Goal: Submit feedback/report problem: Submit feedback/report problem

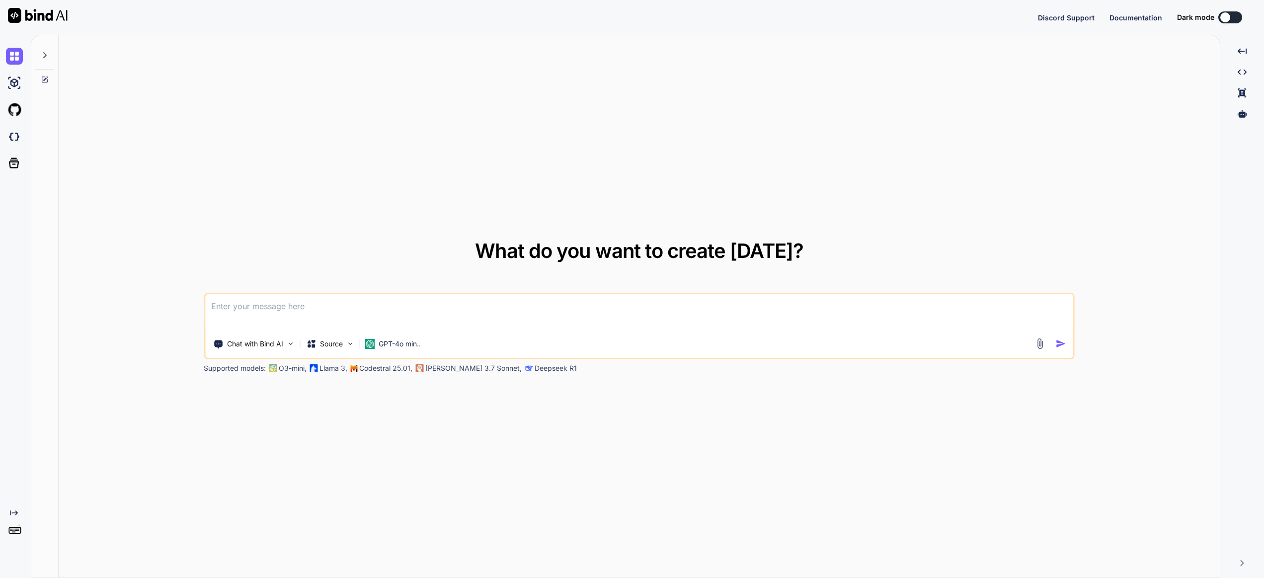
type textarea "x"
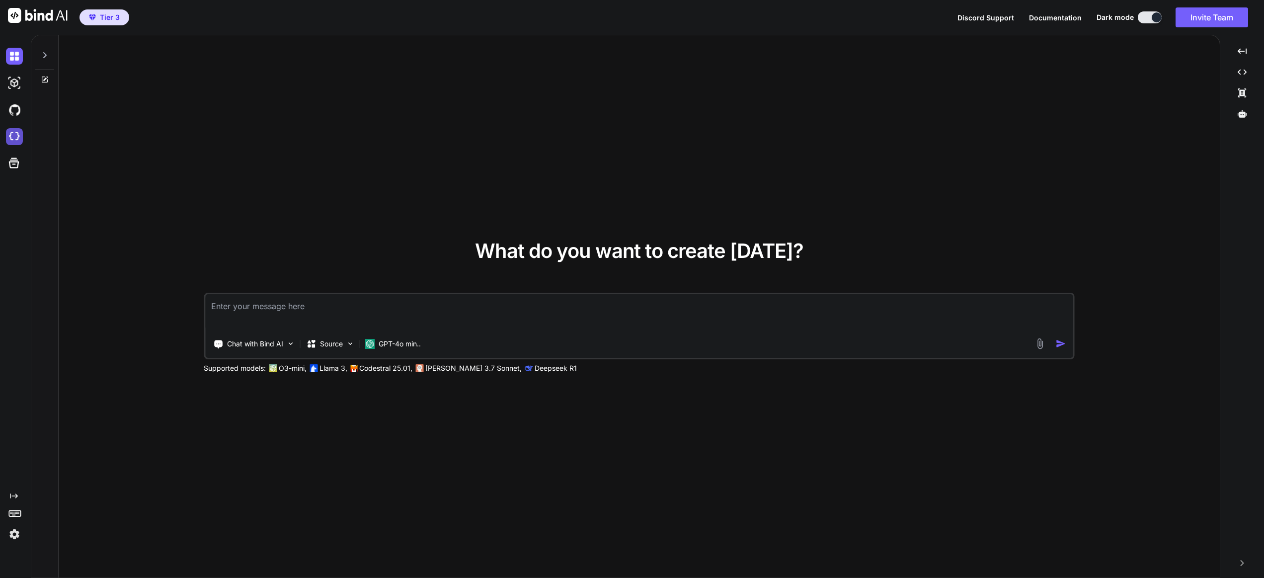
click at [7, 138] on img at bounding box center [14, 136] width 17 height 17
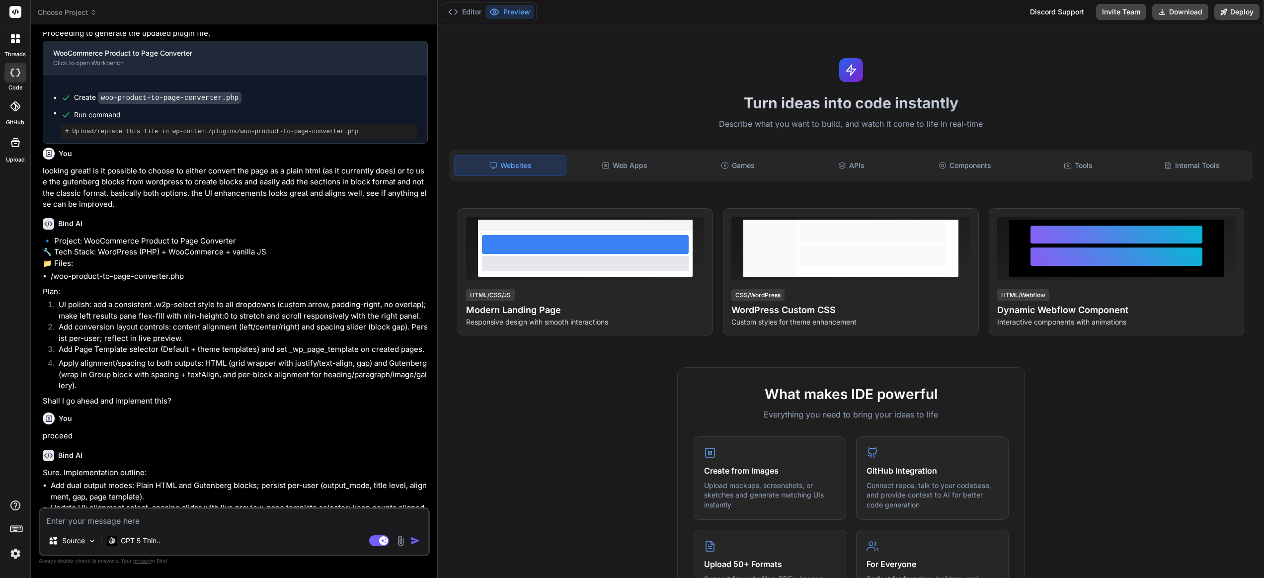
scroll to position [659, 0]
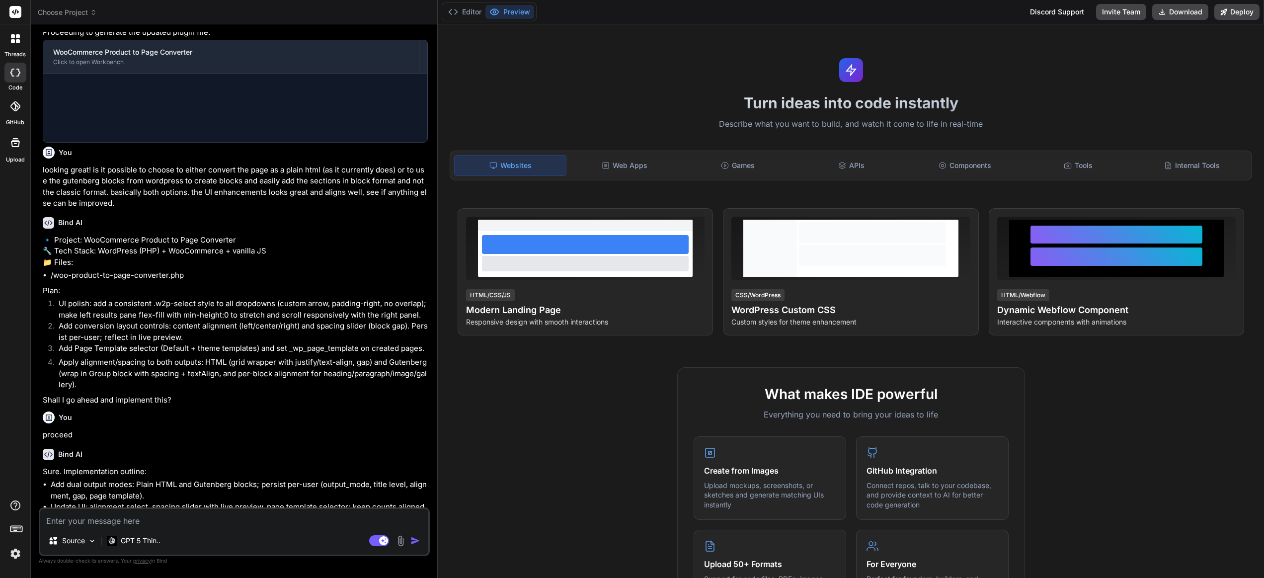
type textarea "x"
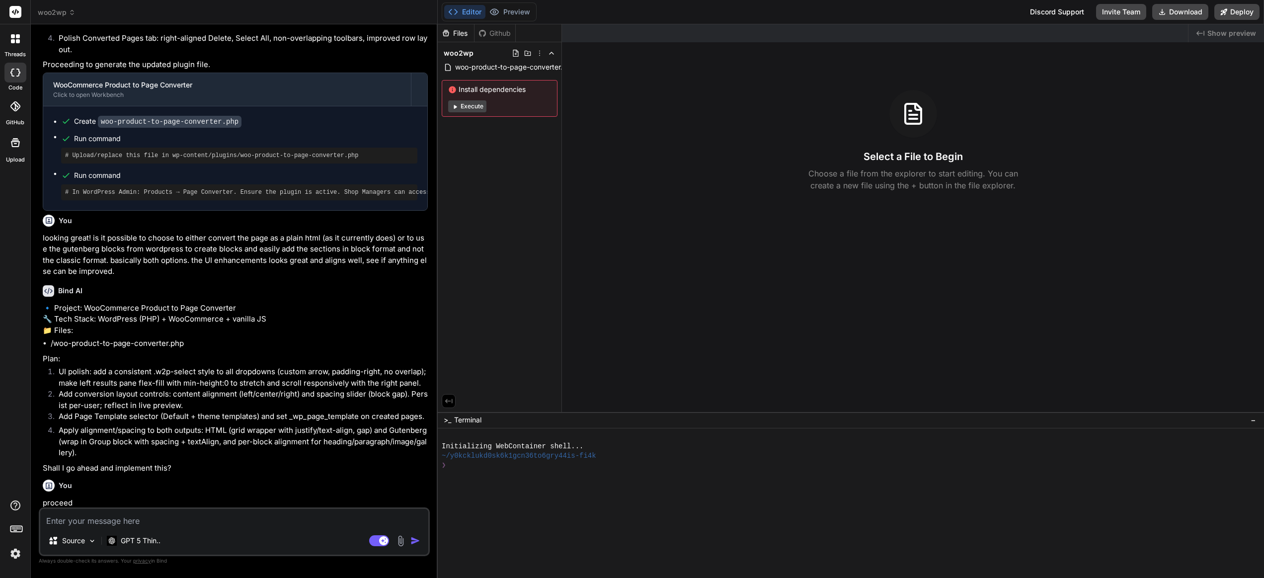
click at [148, 519] on textarea at bounding box center [234, 518] width 388 height 18
type textarea "p"
type textarea "x"
type textarea "pl"
type textarea "x"
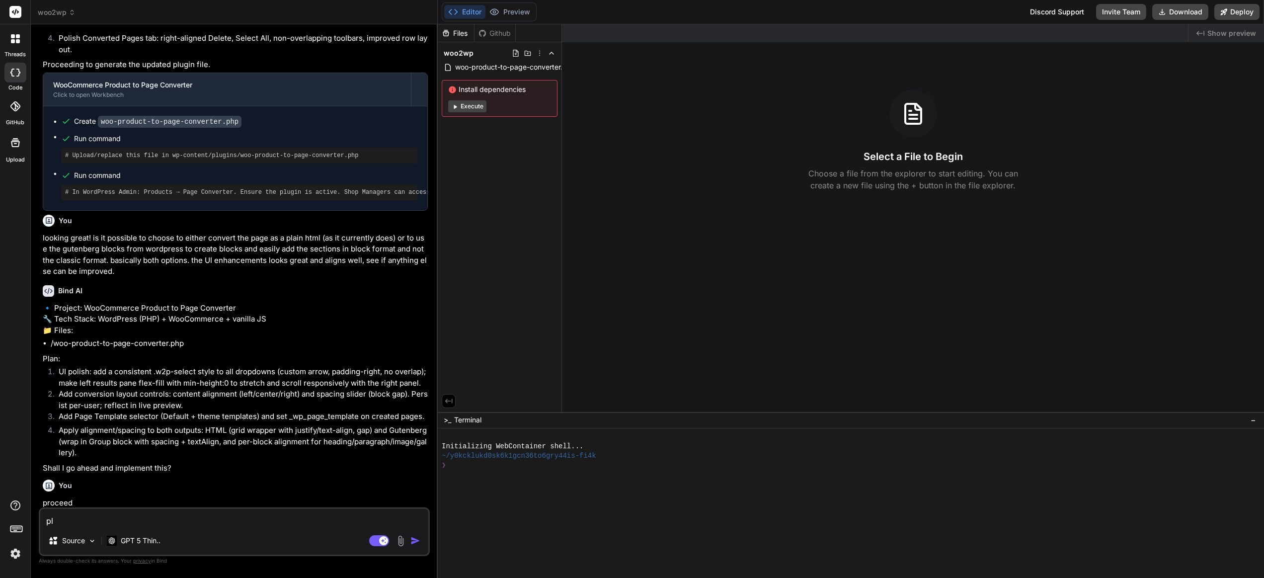
type textarea "ple"
type textarea "x"
type textarea "plea"
type textarea "x"
type textarea "pleas"
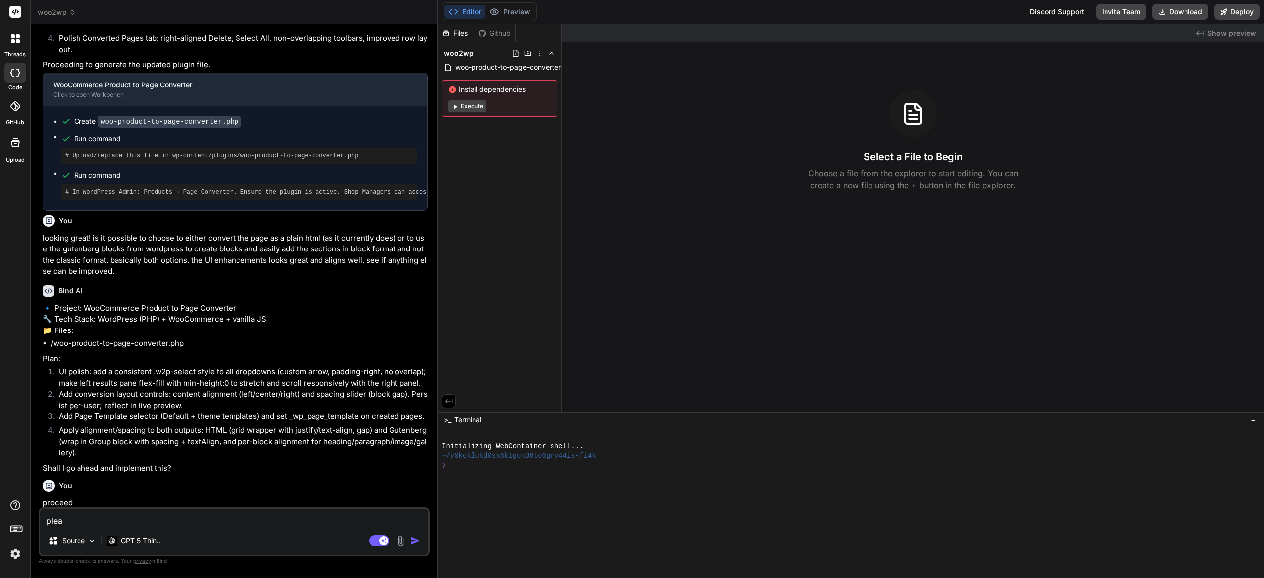
type textarea "x"
type textarea "please"
type textarea "x"
type textarea "please"
type textarea "x"
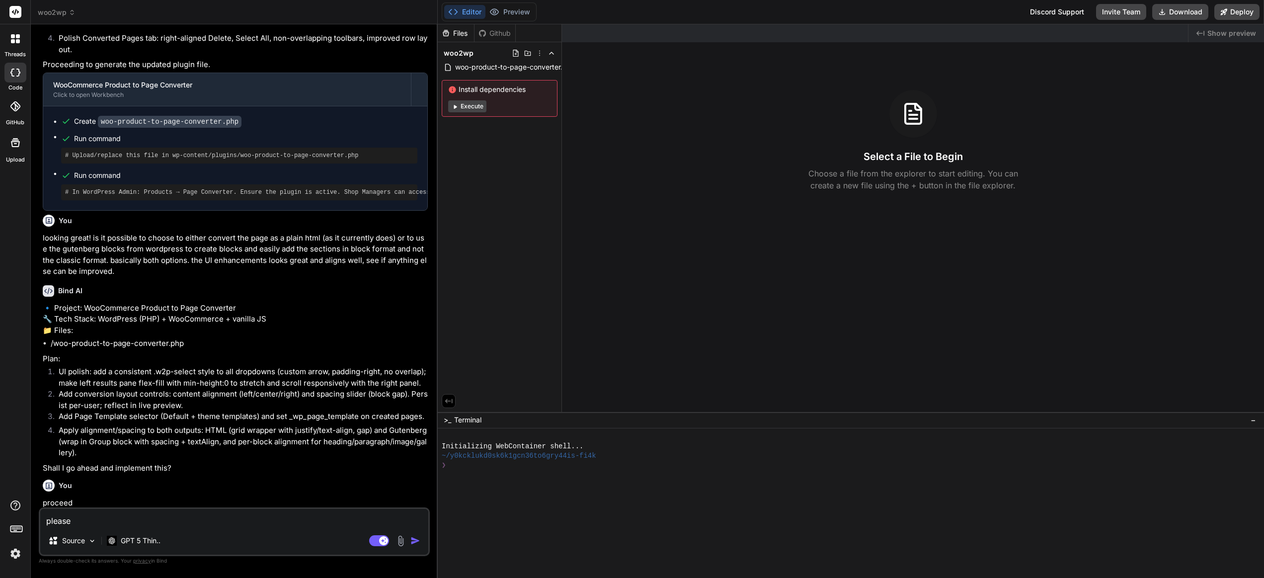
type textarea "please f"
type textarea "x"
type textarea "please fi"
type textarea "x"
type textarea "please fix"
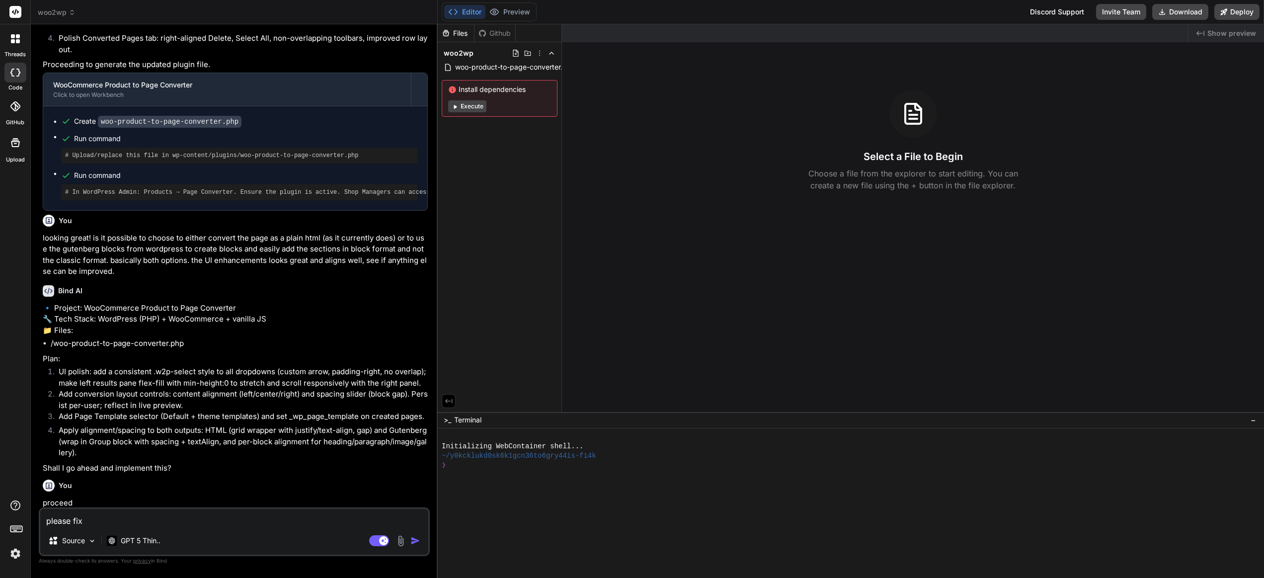
type textarea "x"
type textarea "please fix"
type textarea "x"
type textarea "please fix t"
type textarea "x"
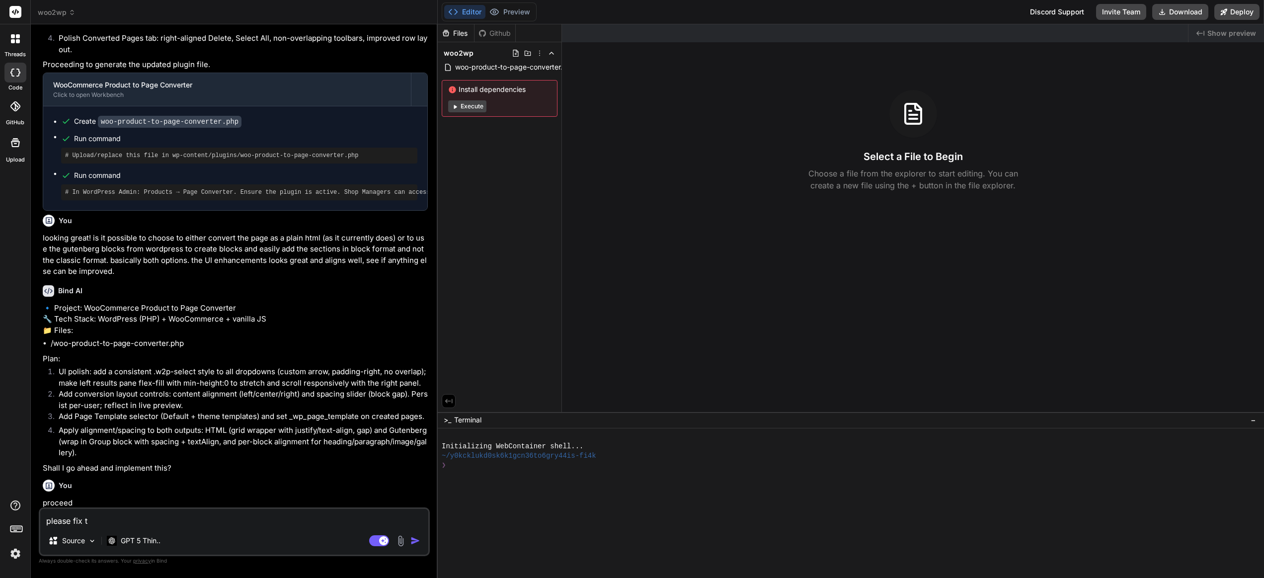
type textarea "please fix th"
type textarea "x"
type textarea "please fix the"
type textarea "x"
type textarea "please fix the"
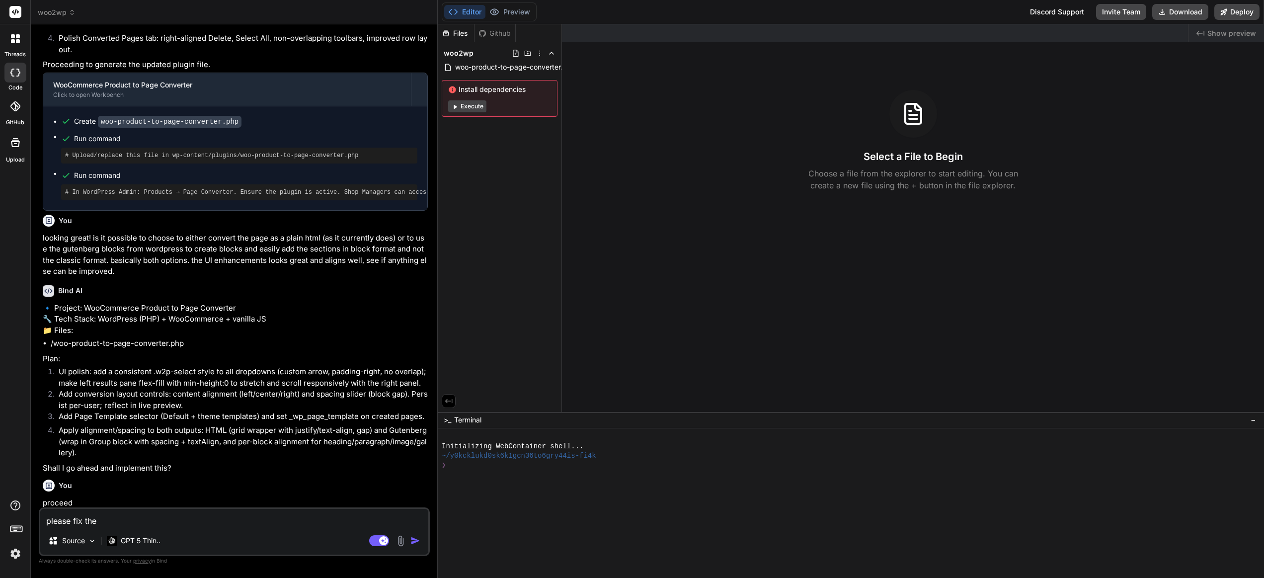
type textarea "x"
type textarea "please fix the f"
type textarea "x"
type textarea "please fix the fo"
type textarea "x"
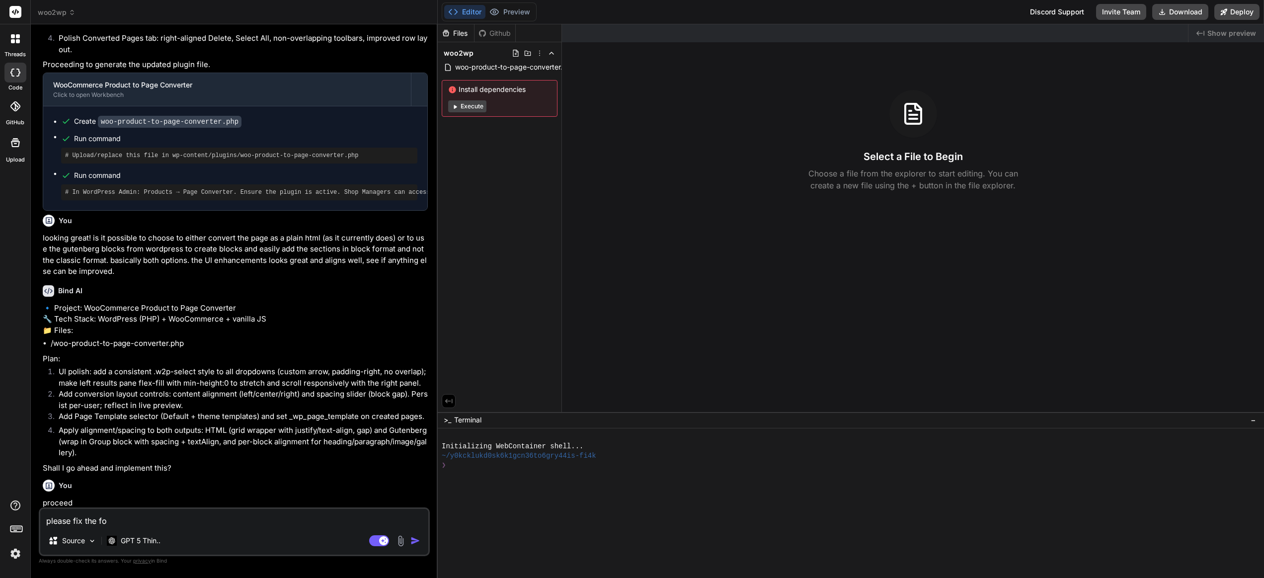
type textarea "please fix the fol"
type textarea "x"
type textarea "please fix the foll"
type textarea "x"
type textarea "please fix the follo"
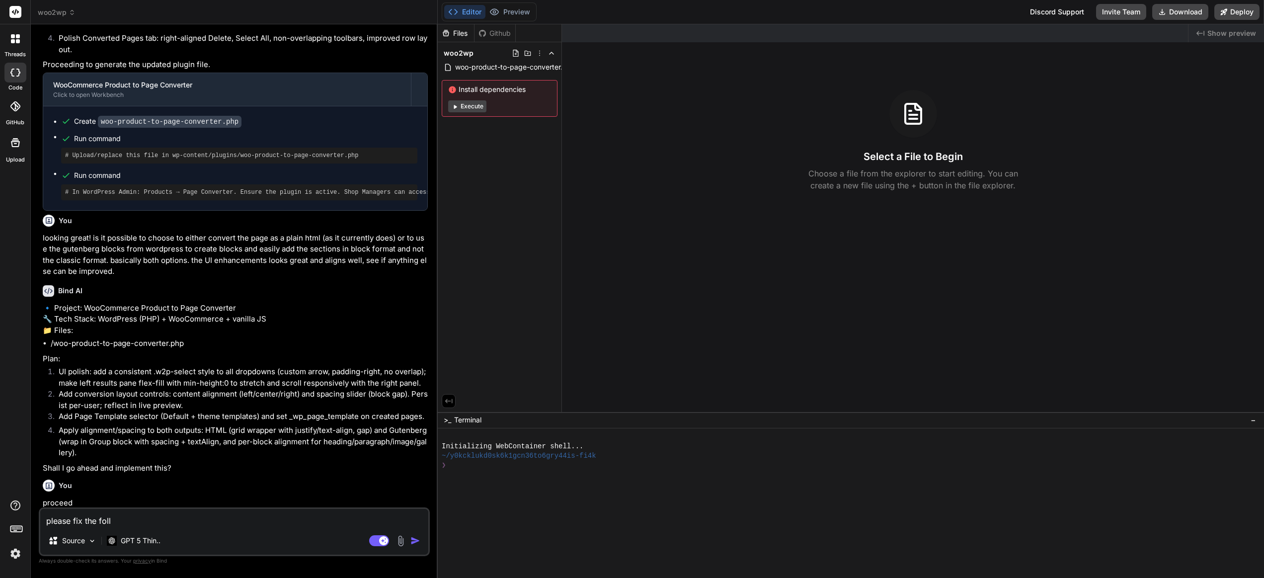
type textarea "x"
type textarea "please fix the follow"
type textarea "x"
type textarea "please fix the followi"
type textarea "x"
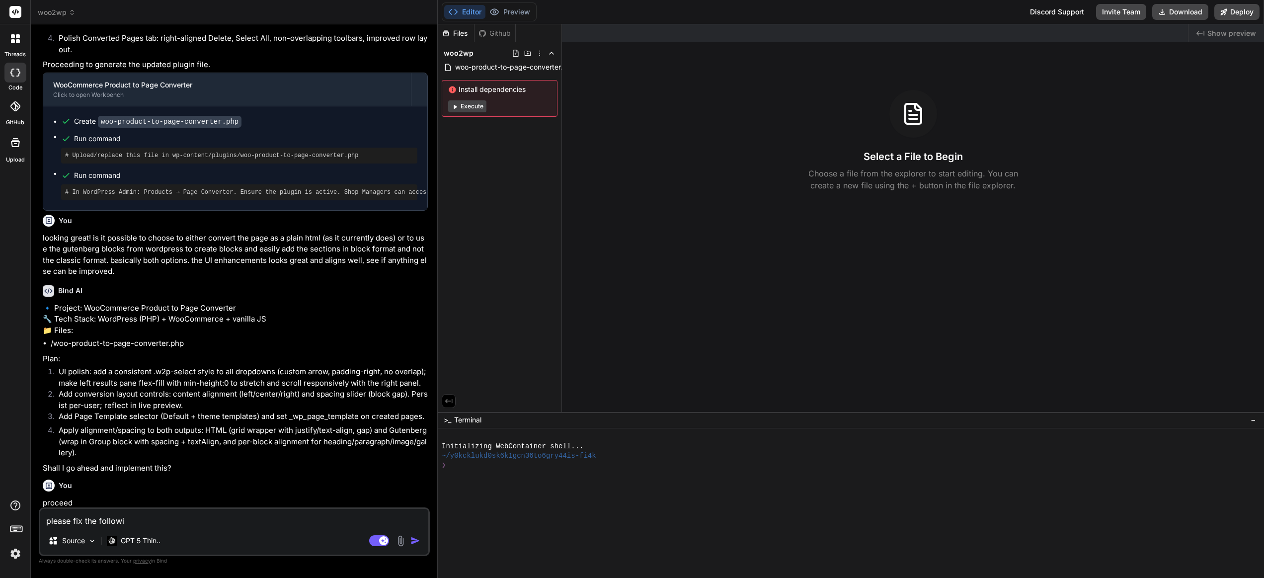
type textarea "please fix the followin"
type textarea "x"
type textarea "please fix the following"
type textarea "x"
type textarea "please fix the following:"
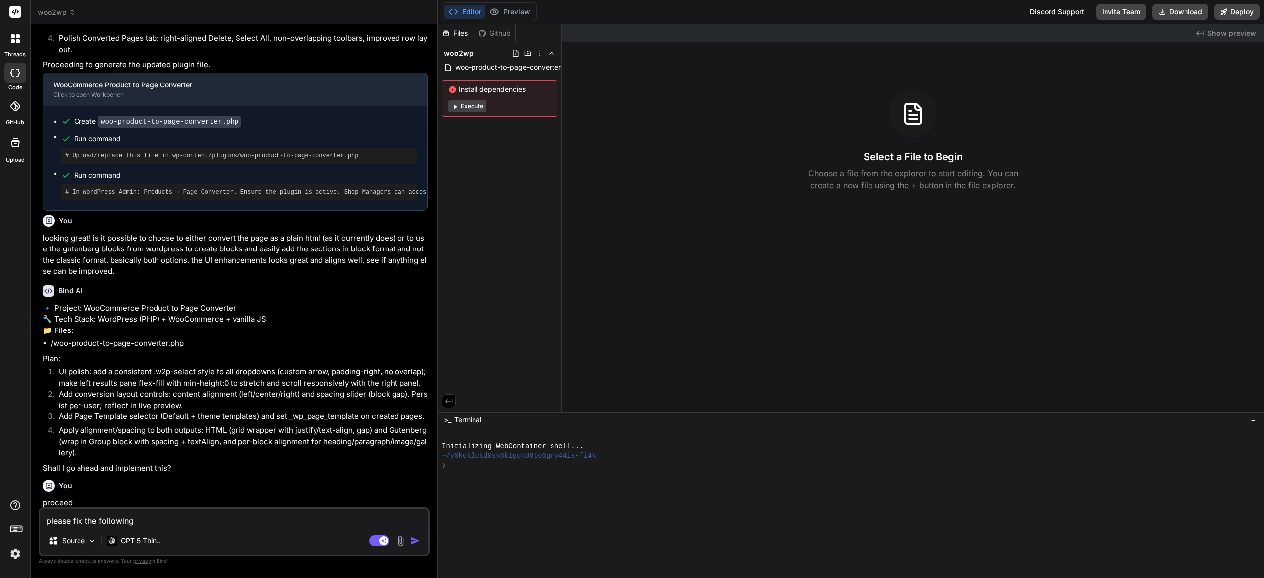
type textarea "x"
type textarea "please fix the following:|"
type textarea "x"
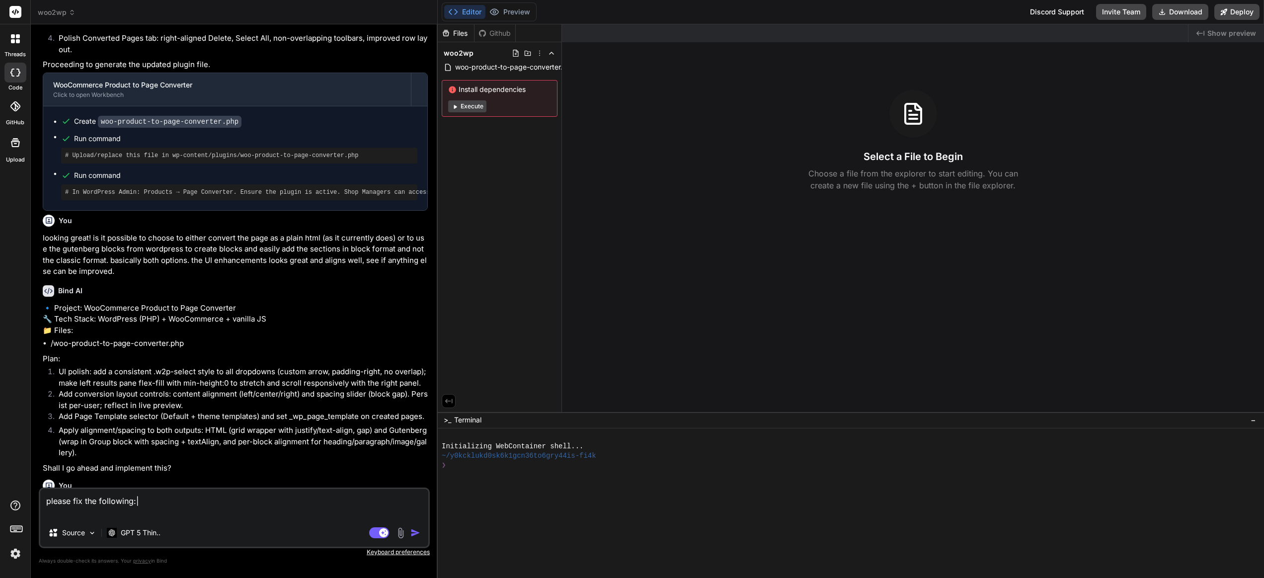
type textarea "please fix the following:| -"
type textarea "x"
type textarea "please fix the following:| -"
type textarea "x"
type textarea "please fix the following:| - t"
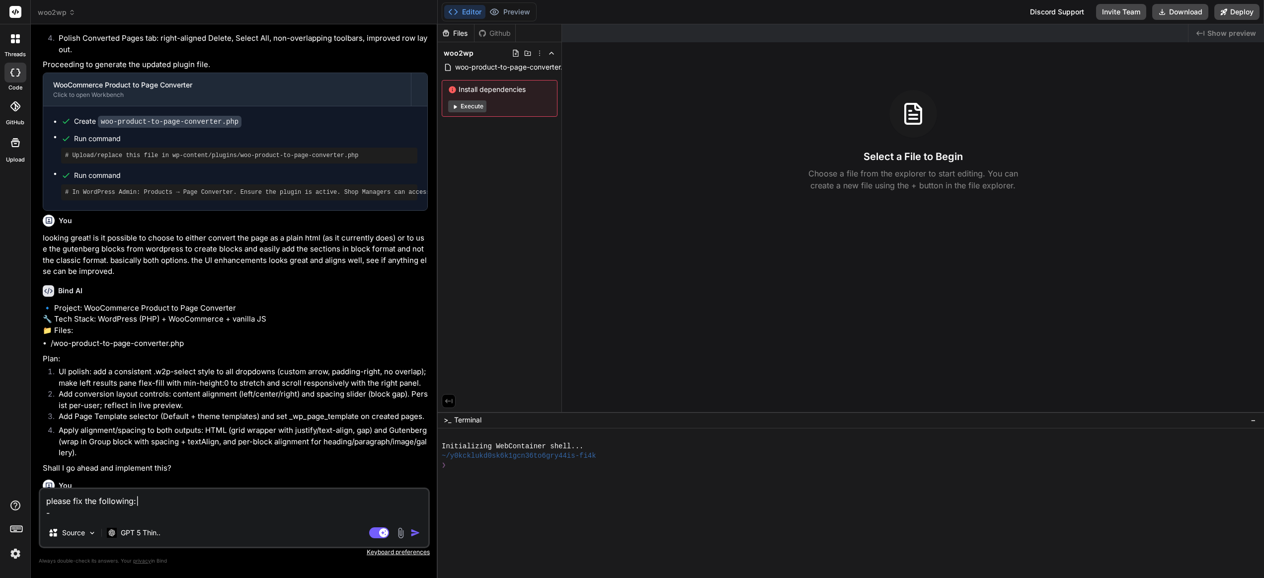
type textarea "x"
type textarea "please fix the following:| - th"
type textarea "x"
type textarea "please fix the following:| - the"
type textarea "x"
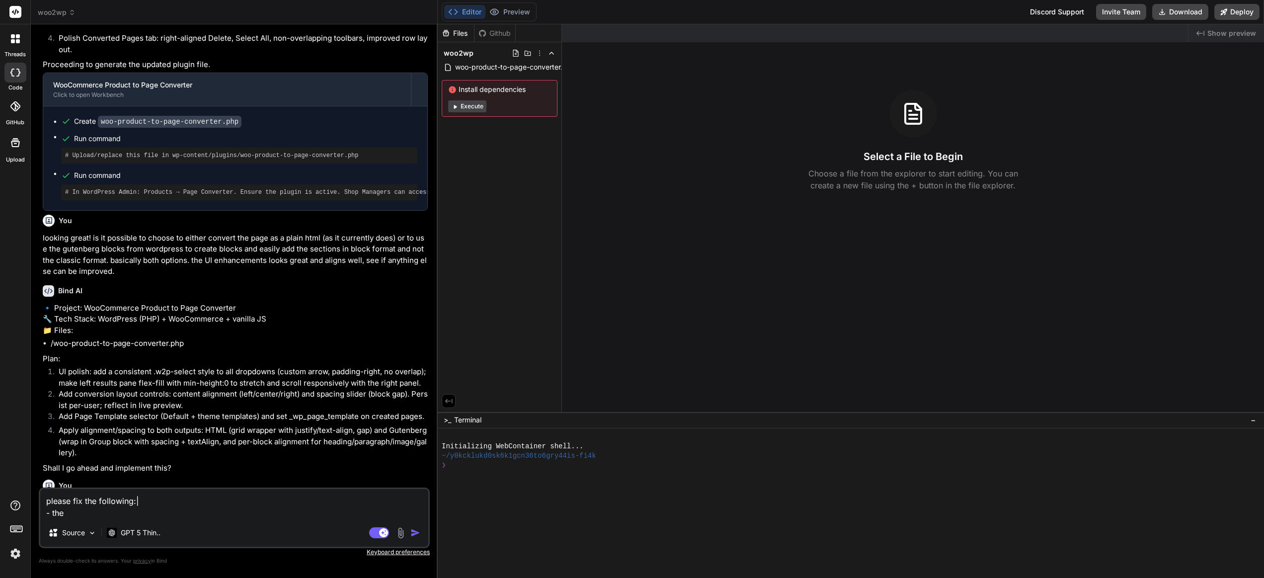
type textarea "please fix the following:| - the"
type textarea "x"
type textarea "please fix the following:| - the a"
type textarea "x"
type textarea "please fix the following:| - the al"
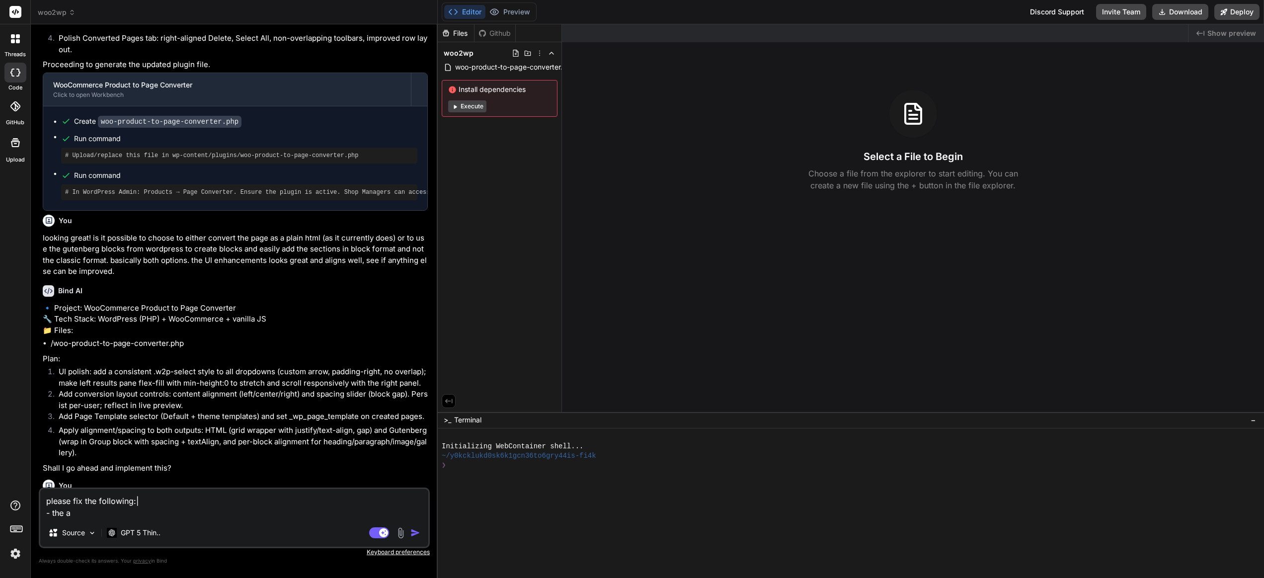
type textarea "x"
type textarea "please fix the following:| - the ali"
type textarea "x"
type textarea "please fix the following:| - the [PERSON_NAME]"
type textarea "x"
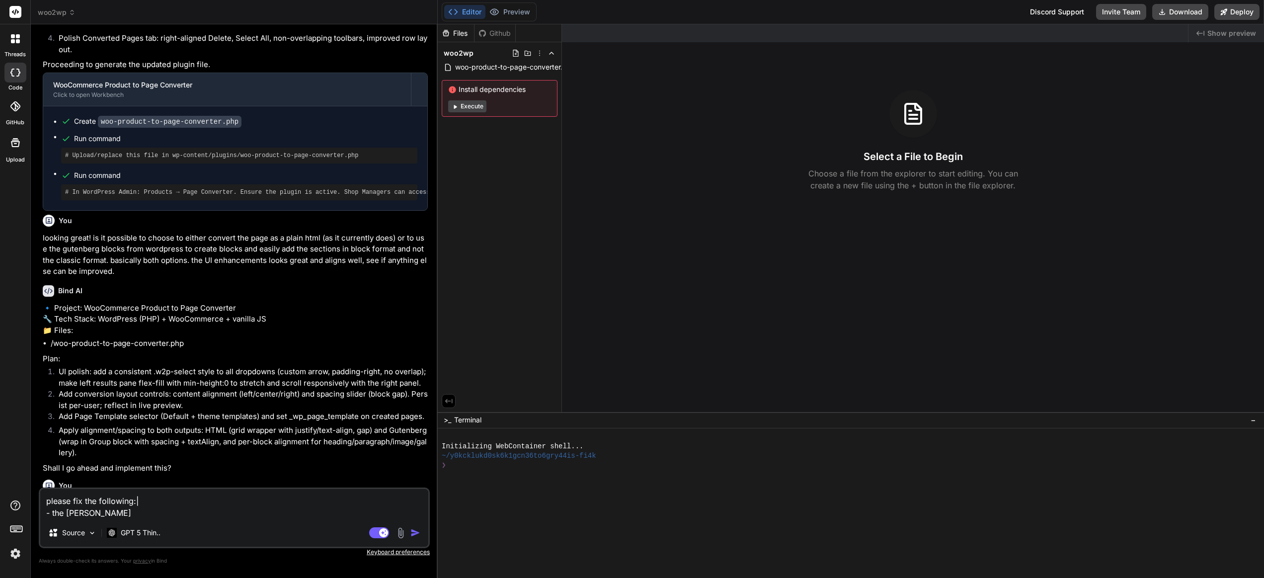
type textarea "please fix the following:| - the align"
type textarea "x"
type textarea "please fix the following:| - the alignm"
type textarea "x"
type textarea "please fix the following:| - the alignme"
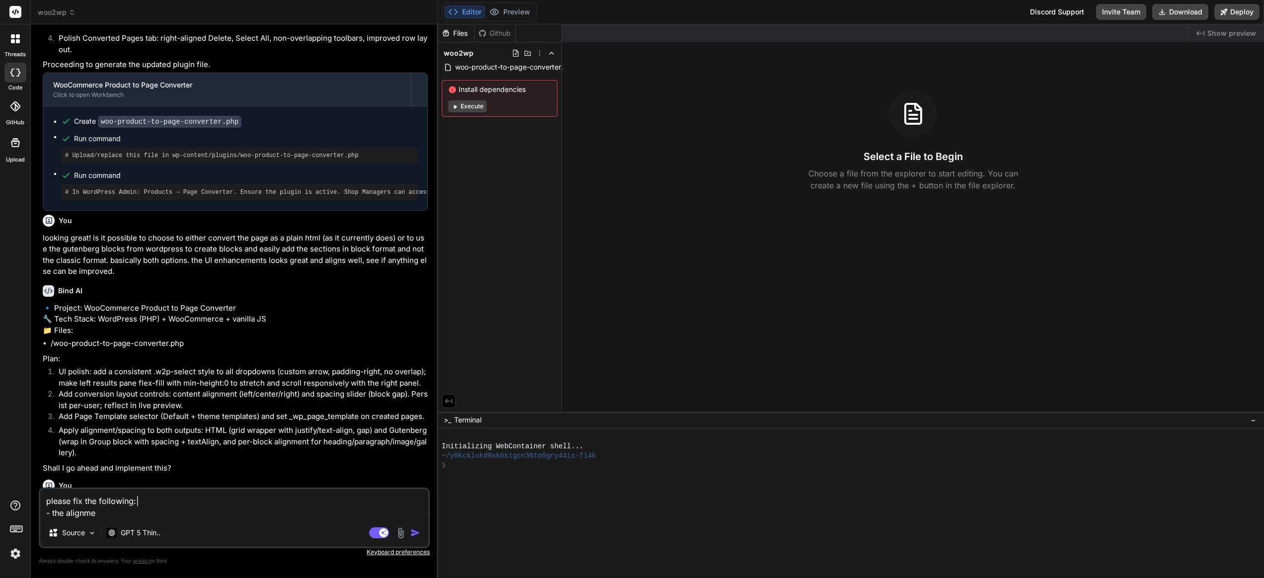
type textarea "x"
type textarea "please fix the following:| - the alignmen"
type textarea "x"
type textarea "please fix the following:| - the alignment"
type textarea "x"
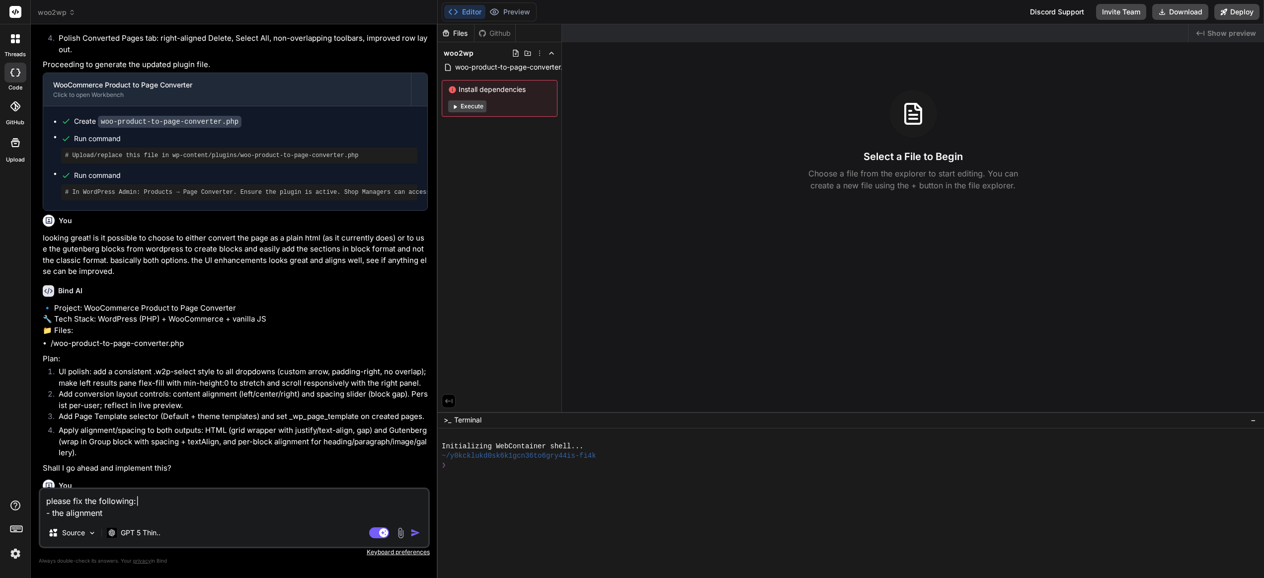
type textarea "please fix the following:| - the alignment"
type textarea "x"
type textarea "please fix the following:| - the alignment s"
type textarea "x"
type textarea "please fix the following:| - the alignment se"
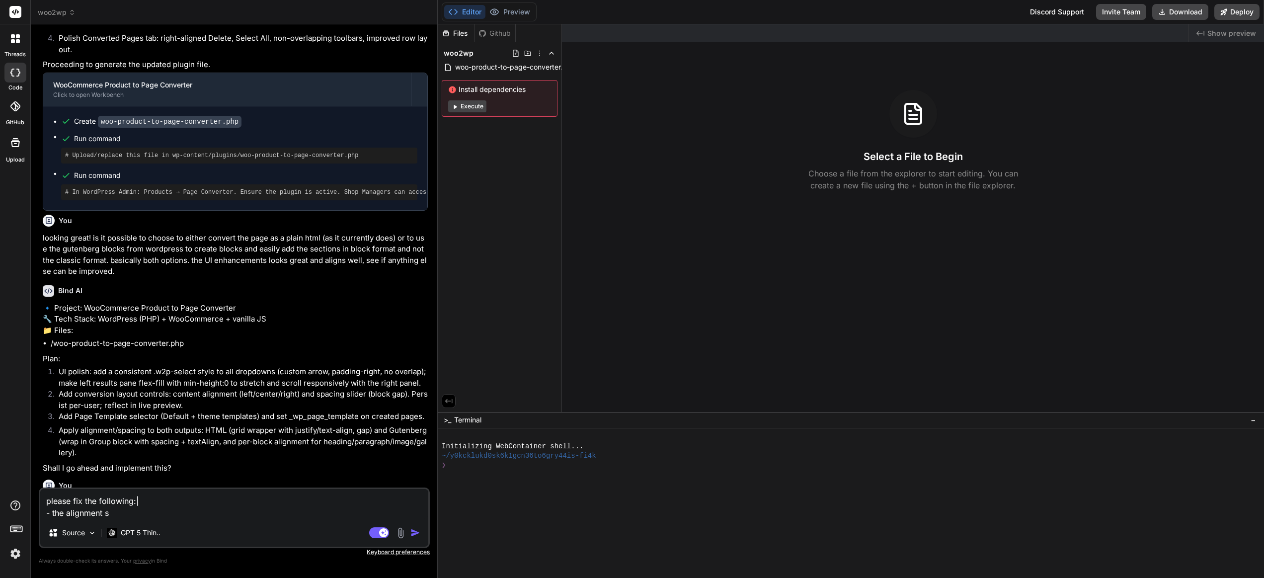
type textarea "x"
type textarea "please fix the following:| - the alignment set"
type textarea "x"
type textarea "please fix the following:| - the alignment sett"
type textarea "x"
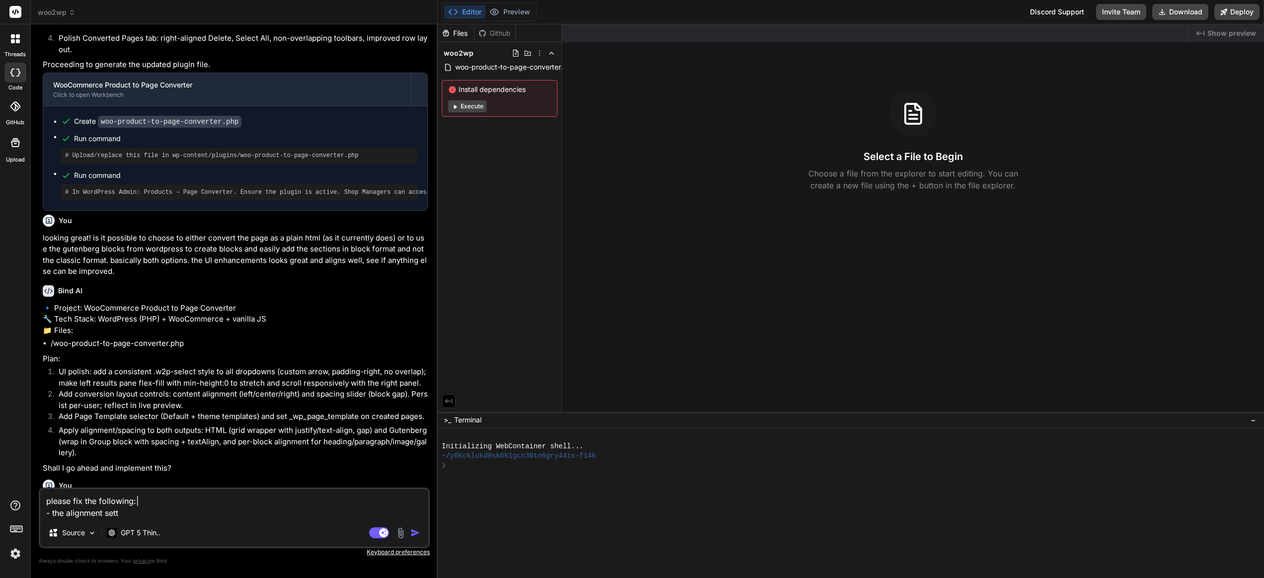
type textarea "please fix the following:| - the alignment setti"
type textarea "x"
type textarea "please fix the following:| - the alignment settin"
type textarea "x"
type textarea "please fix the following:| - the alignment setting"
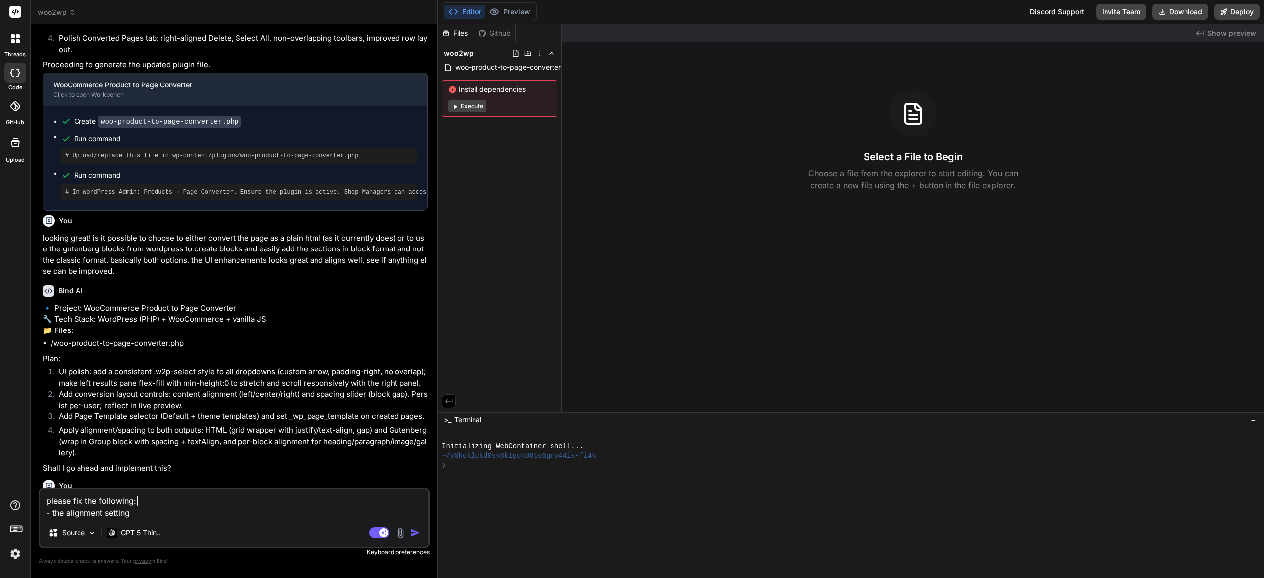
type textarea "x"
type textarea "please fix the following:| - the alignment settings"
type textarea "x"
type textarea "please fix the following:| - the alignment settings"
type textarea "x"
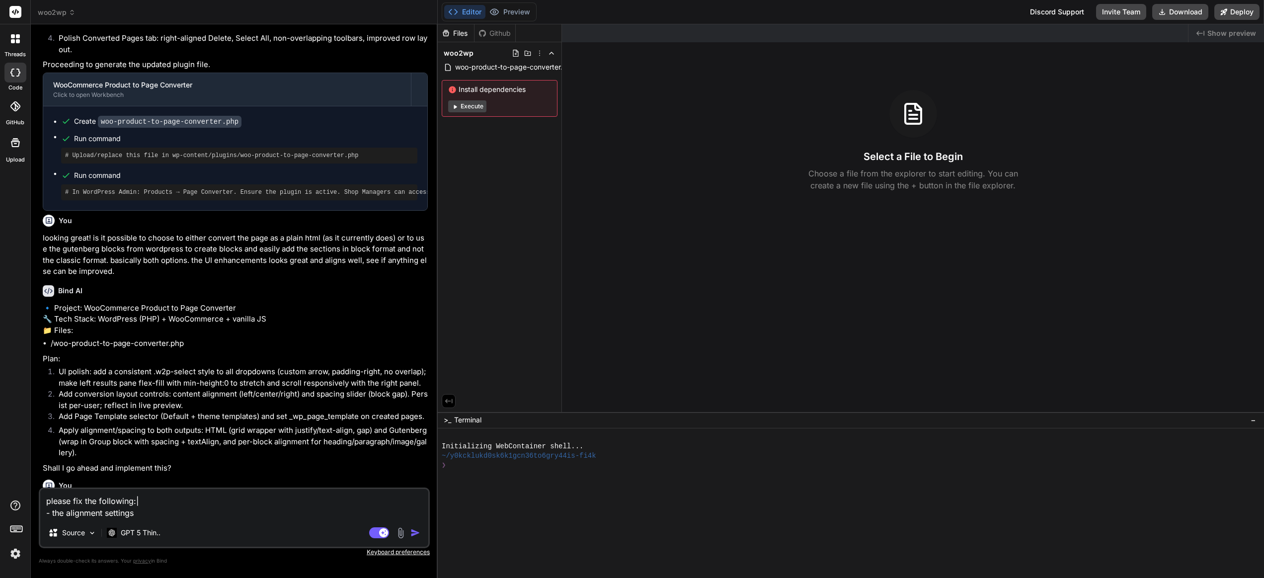
type textarea "please fix the following:| - the alignment settings f"
type textarea "x"
type textarea "please fix the following:| - the alignment settings fo"
type textarea "x"
type textarea "please fix the following:| - the alignment settings for"
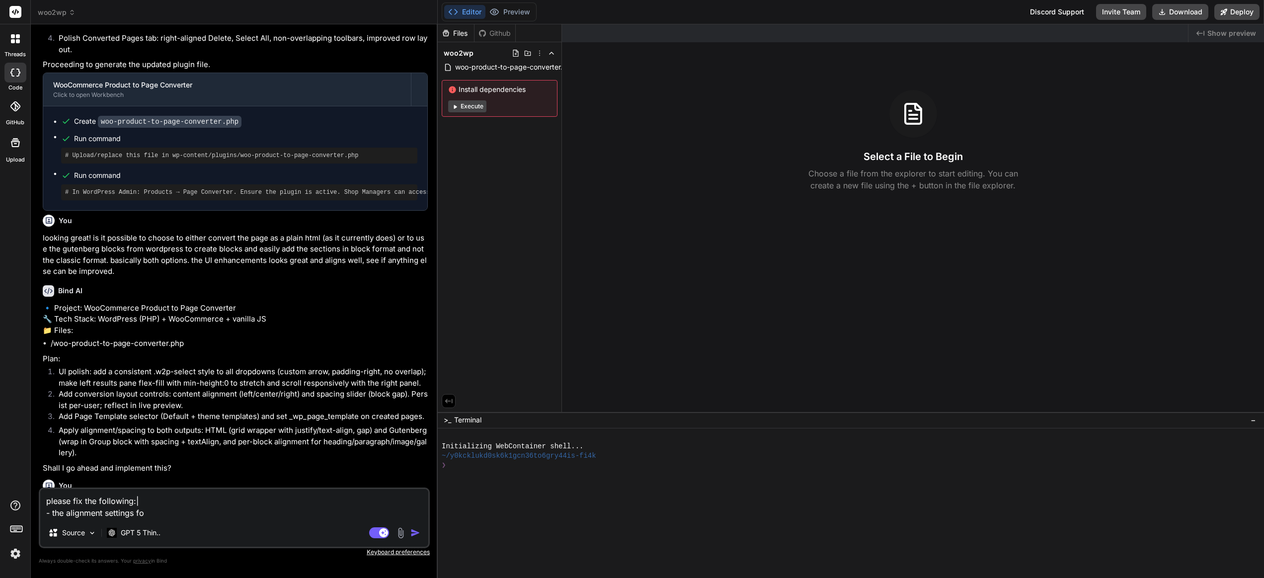
type textarea "x"
type textarea "please fix the following:| - the alignment settings for"
type textarea "x"
type textarea "please fix the following:| - the alignment settings for l"
type textarea "x"
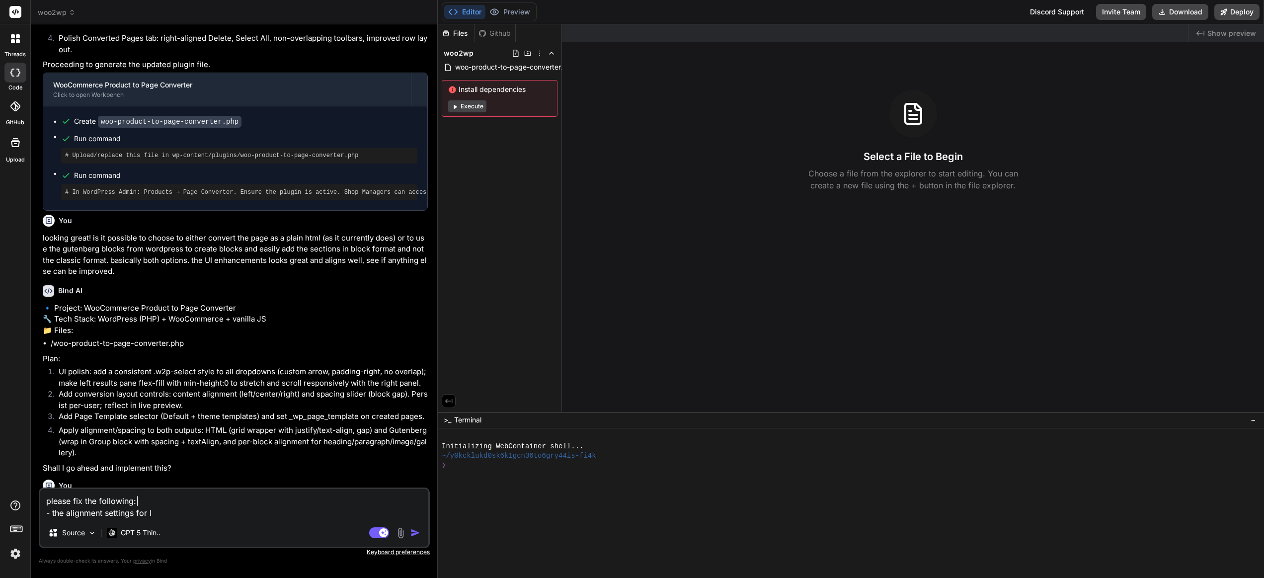
type textarea "please fix the following:| - the alignment settings for le"
type textarea "x"
type textarea "please fix the following:| - the alignment settings for lef"
type textarea "x"
type textarea "please fix the following:| - the alignment settings for left"
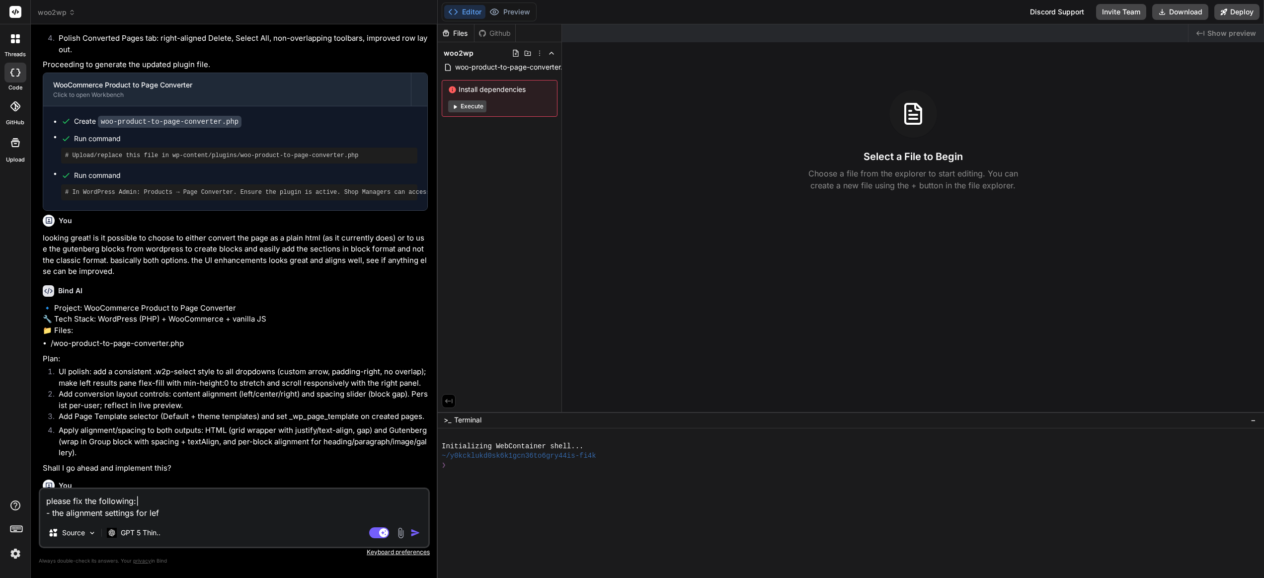
type textarea "x"
type textarea "please fix the following:| - the alignment settings for left,"
type textarea "x"
type textarea "please fix the following:| - the alignment settings for left,"
type textarea "x"
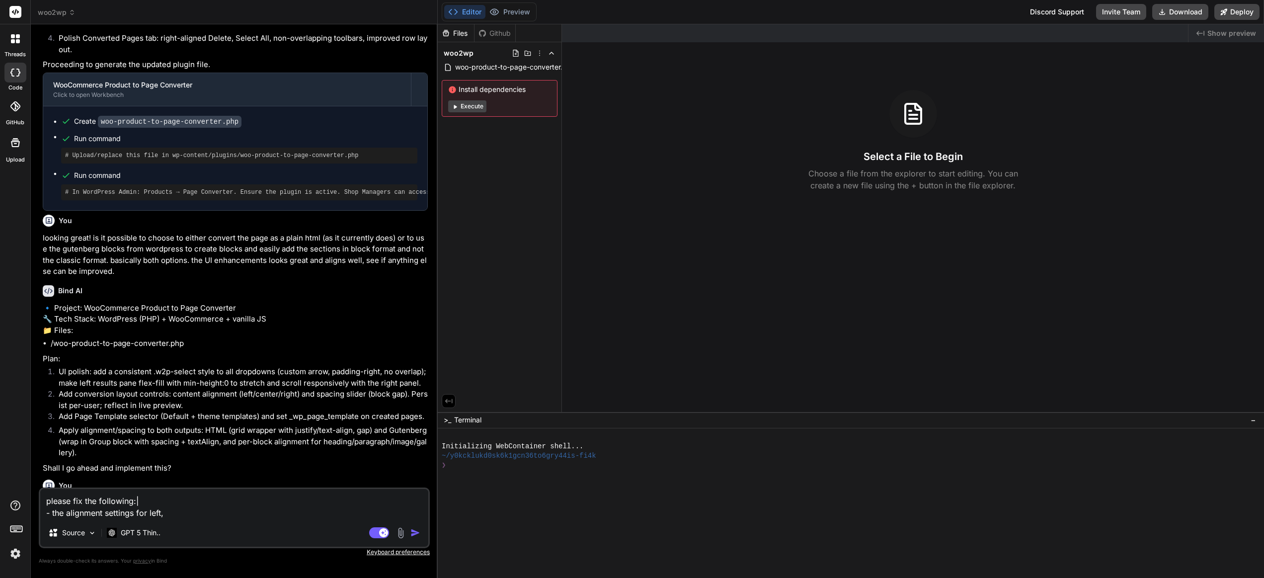
type textarea "please fix the following:| - the alignment settings for left, c"
type textarea "x"
type textarea "please fix the following:| - the alignment settings for left, ce"
type textarea "x"
type textarea "please fix the following:| - the alignment settings for left, cen"
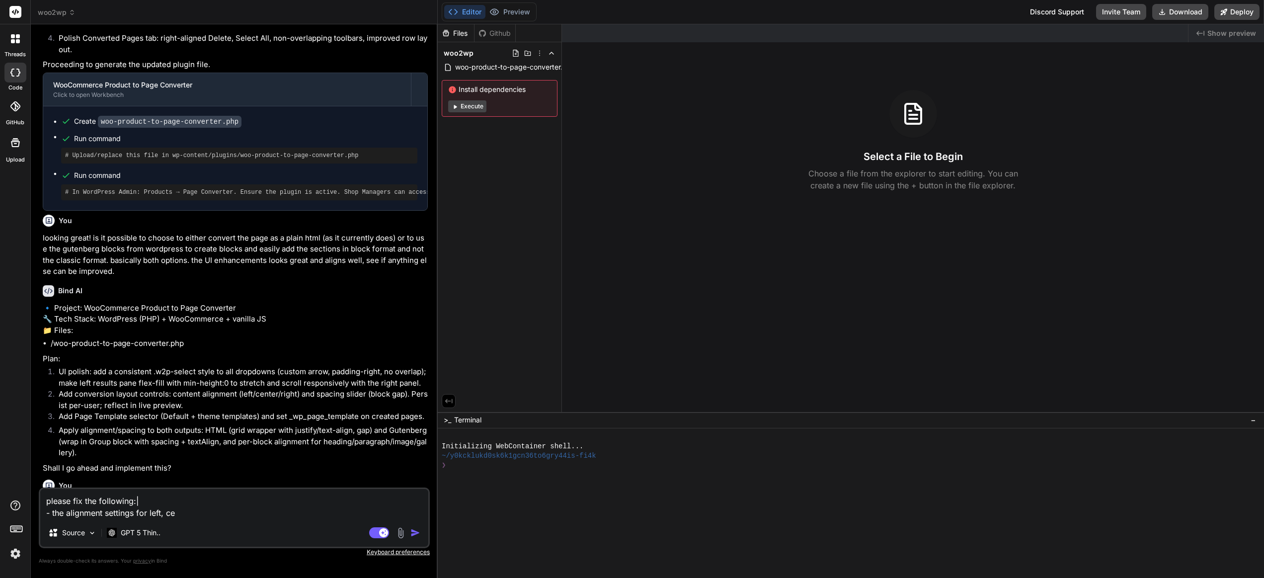
type textarea "x"
type textarea "please fix the following:| - the alignment settings for left, cent"
type textarea "x"
type textarea "please fix the following:| - the alignment settings for left, cente"
type textarea "x"
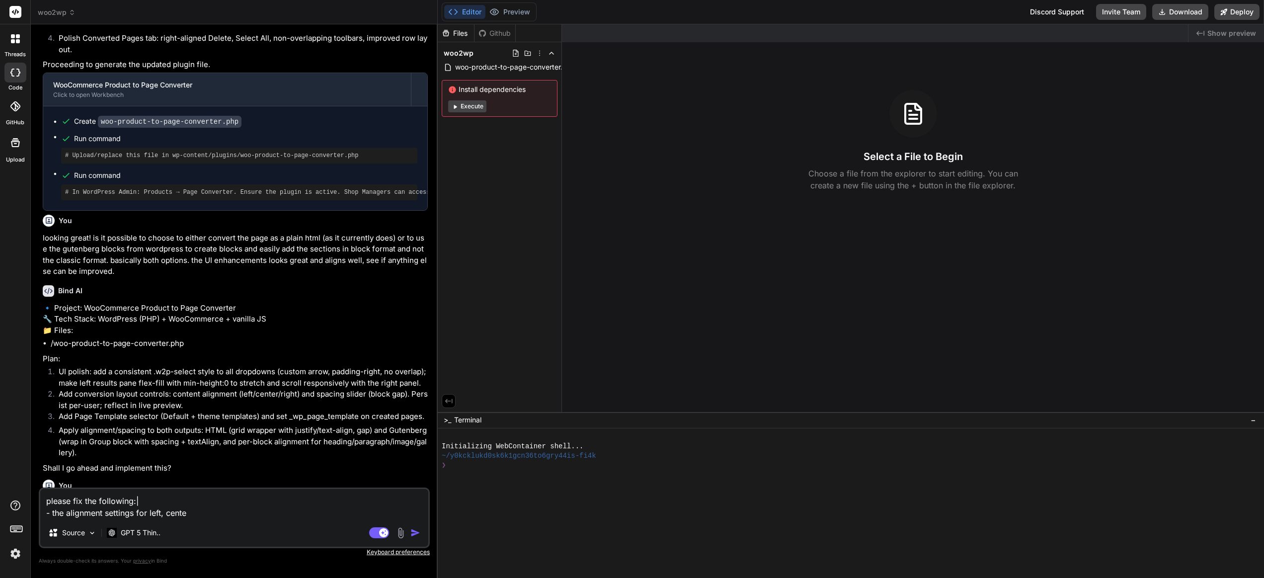
type textarea "please fix the following:| - the alignment settings for left, center"
type textarea "x"
type textarea "please fix the following:| - the alignment settings for left, center"
type textarea "x"
type textarea "please fix the following:| - the alignment settings for left, center o"
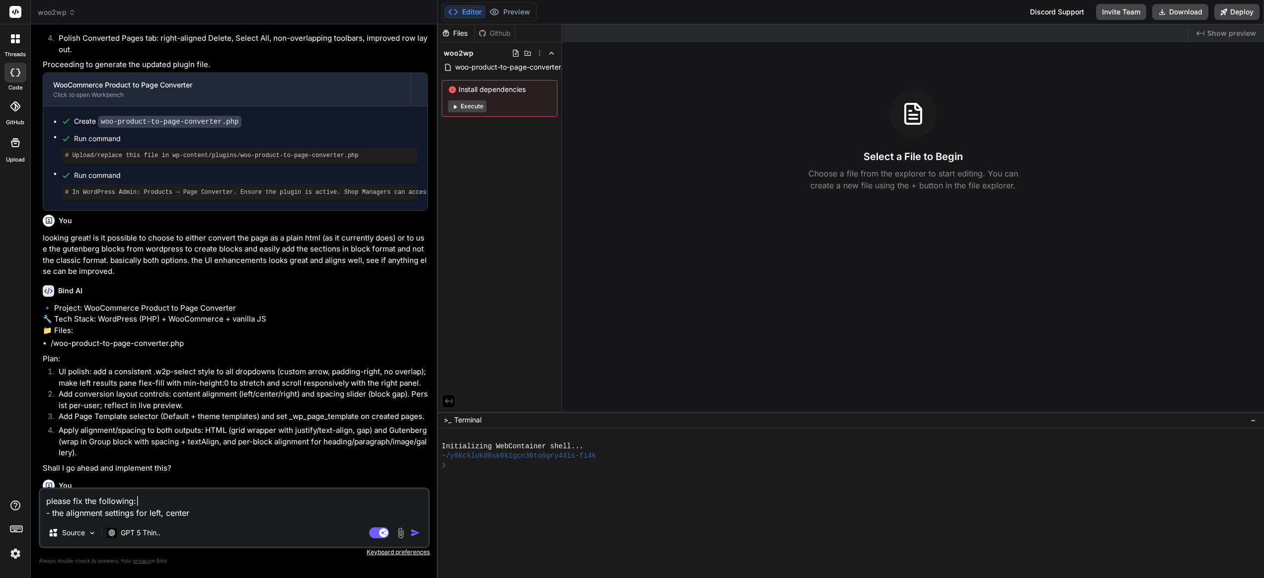
type textarea "x"
type textarea "please fix the following:| - the alignment settings for left, center or"
type textarea "x"
type textarea "please fix the following:| - the alignment settings for left, center or"
type textarea "x"
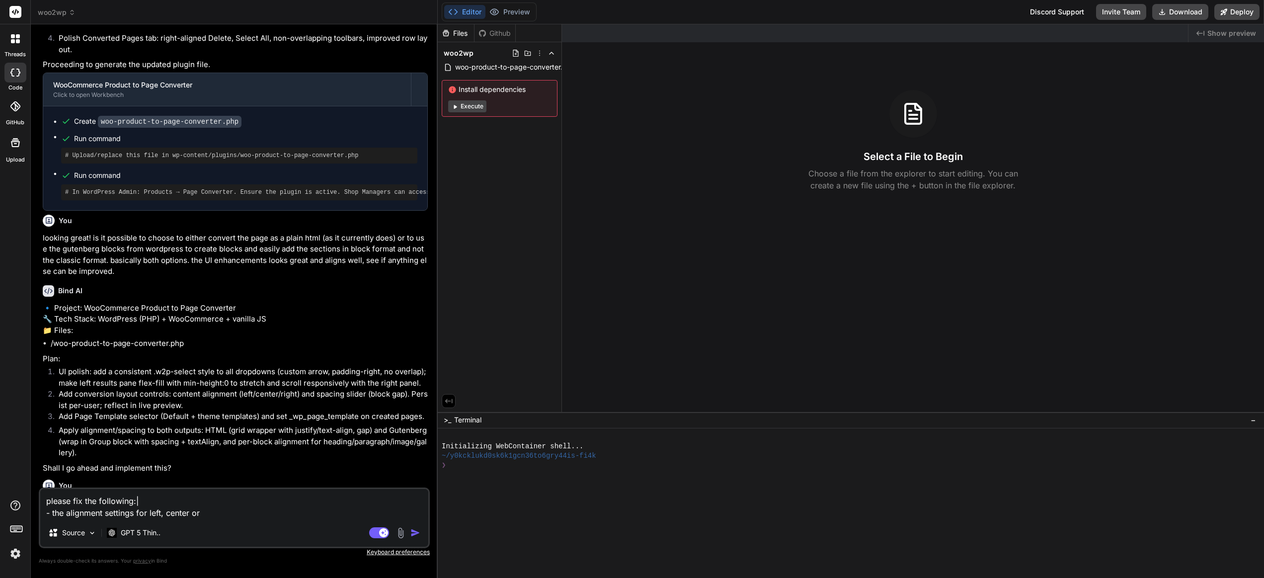
type textarea "please fix the following:| - the alignment settings for left, center or r"
type textarea "x"
type textarea "please fix the following:| - the alignment settings for left, center or ri"
type textarea "x"
type textarea "please fix the following:| - the alignment settings for left, center or rig"
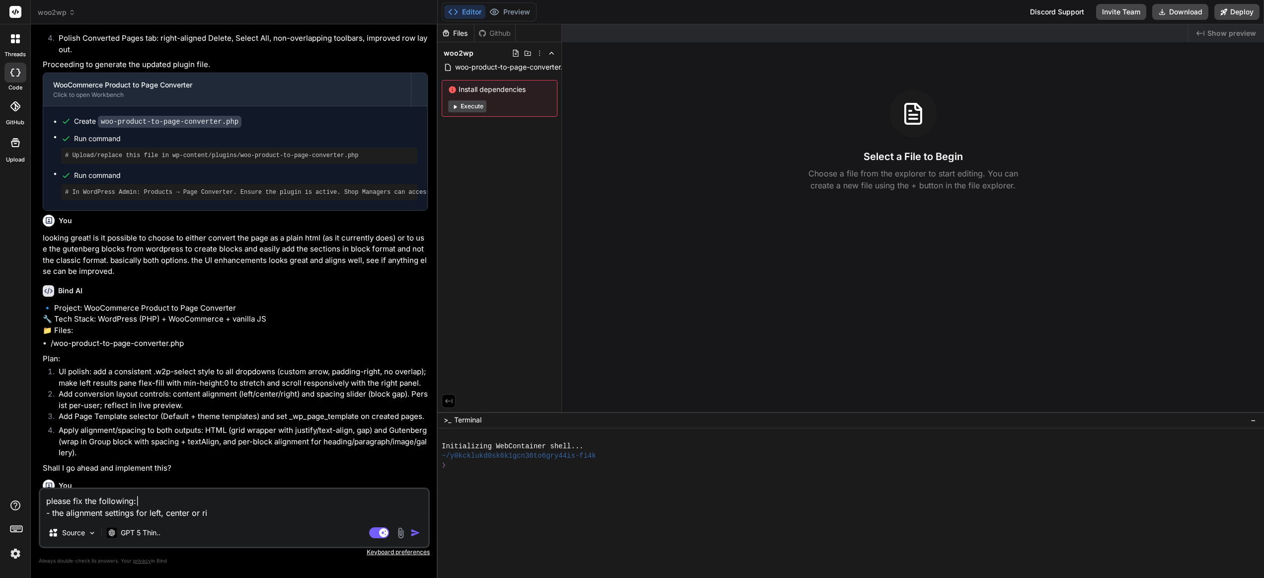
type textarea "x"
type textarea "please fix the following:| - the alignment settings for left, center or righ"
type textarea "x"
type textarea "please fix the following:| - the alignment settings for left, center or right"
type textarea "x"
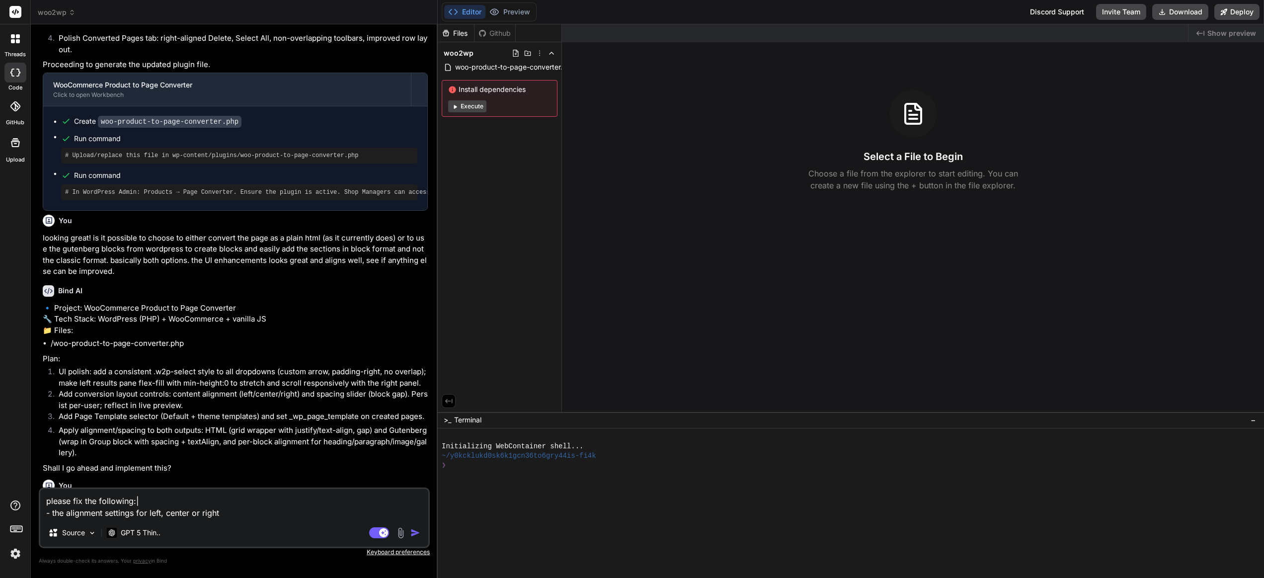
type textarea "please fix the following:| - the alignment settings for left, center or right"
type textarea "x"
type textarea "please fix the following:| - the alignment settings for left, center or right n"
type textarea "x"
type textarea "please fix the following:| - the alignment settings for left, center or right ne"
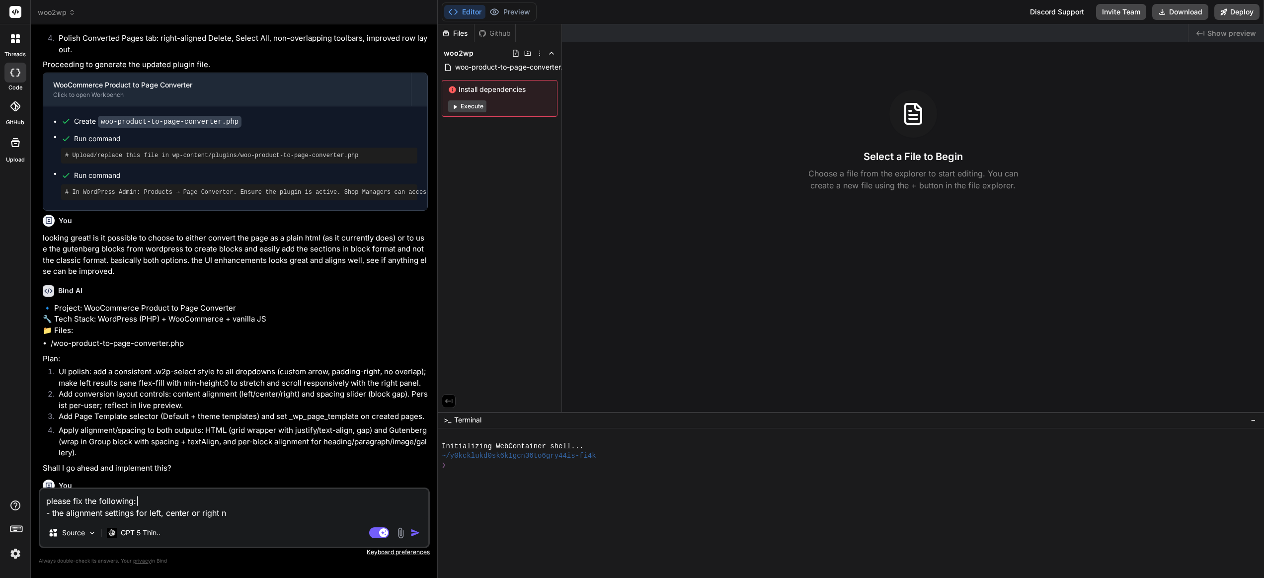
type textarea "x"
type textarea "please fix the following:| - the alignment settings for left, center or right n…"
type textarea "x"
type textarea "please fix the following:| - the alignment settings for left, center or right n…"
type textarea "x"
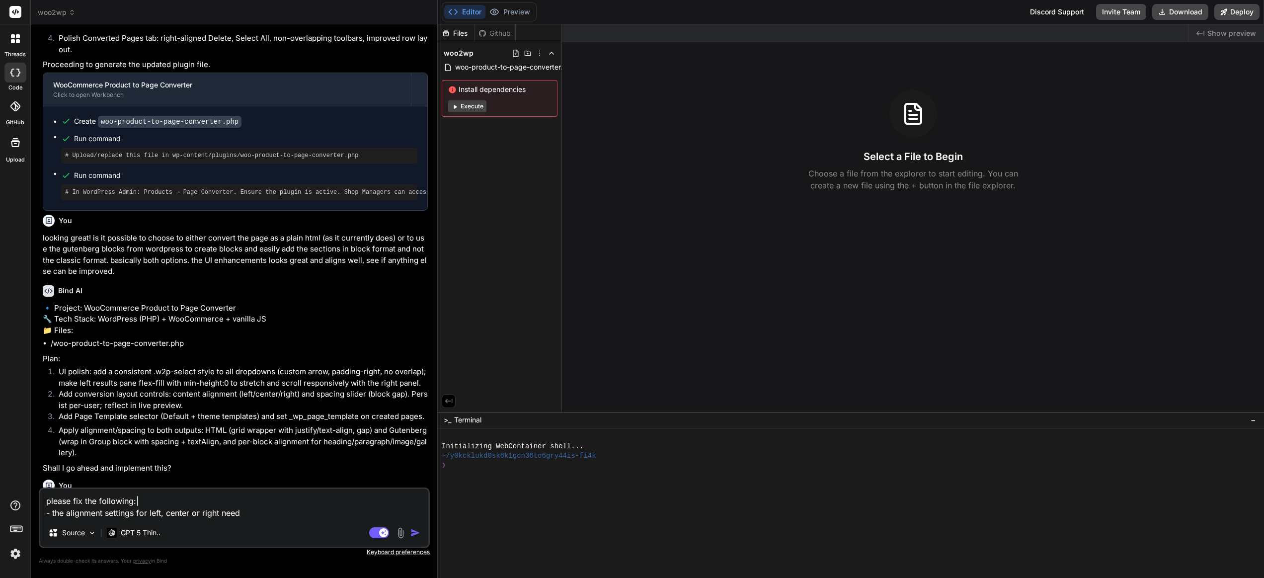
type textarea "please fix the following:| - the alignment settings for left, center or right n…"
type textarea "x"
type textarea "please fix the following:| - the alignment settings for left, center or right n…"
type textarea "x"
type textarea "please fix the following:| - the alignment settings for left, center or right n…"
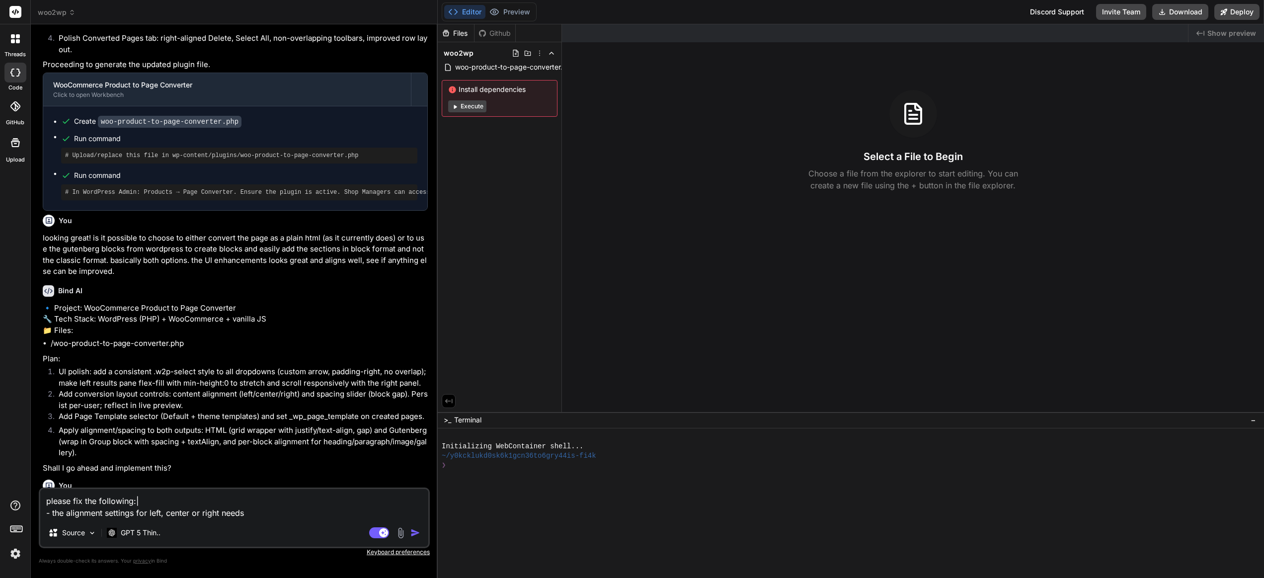
type textarea "x"
type textarea "please fix the following:| - the alignment settings for left, center or right n…"
type textarea "x"
type textarea "please fix the following:| - the alignment settings for left, center or right n…"
type textarea "x"
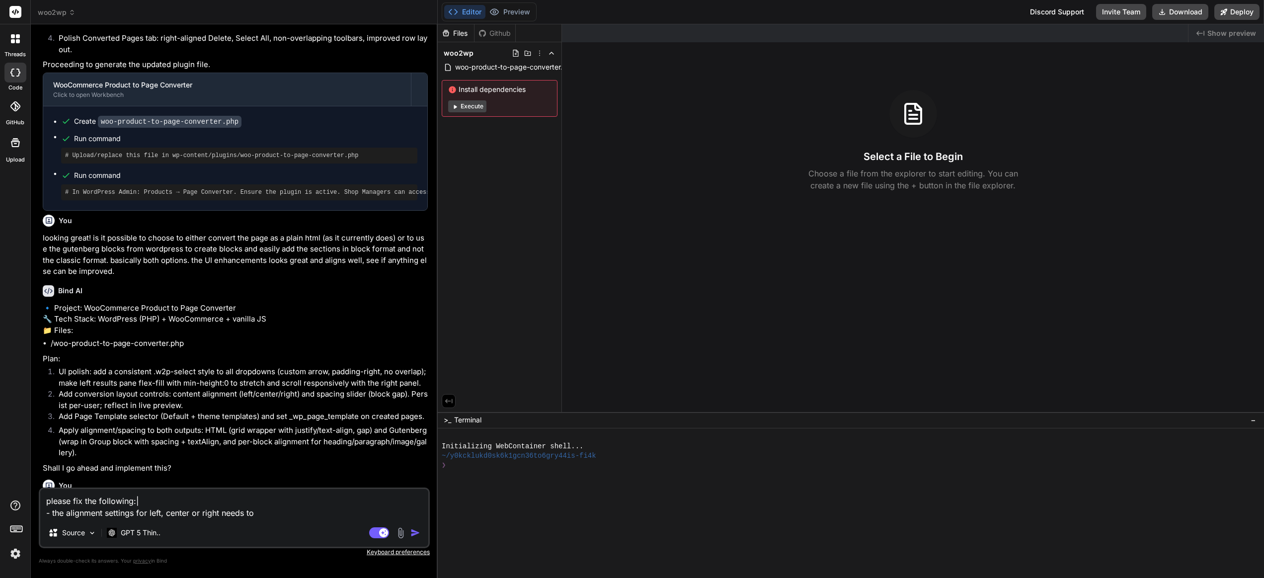
type textarea "please fix the following:| - the alignment settings for left, center or right n…"
type textarea "x"
type textarea "please fix the following:| - the alignment settings for left, center or right n…"
type textarea "x"
type textarea "please fix the following:| - the alignment settings for left, center or right n…"
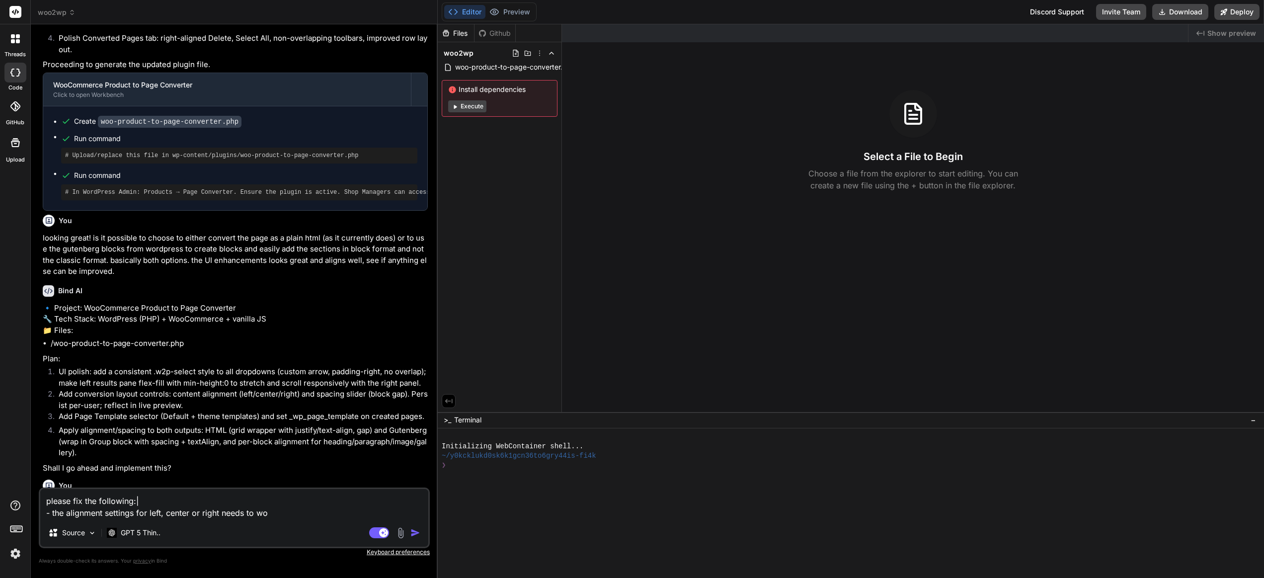
type textarea "x"
type textarea "please fix the following:| - the alignment settings for left, center or right n…"
type textarea "x"
type textarea "please fix the following:| - the alignment settings for left, center or right n…"
type textarea "x"
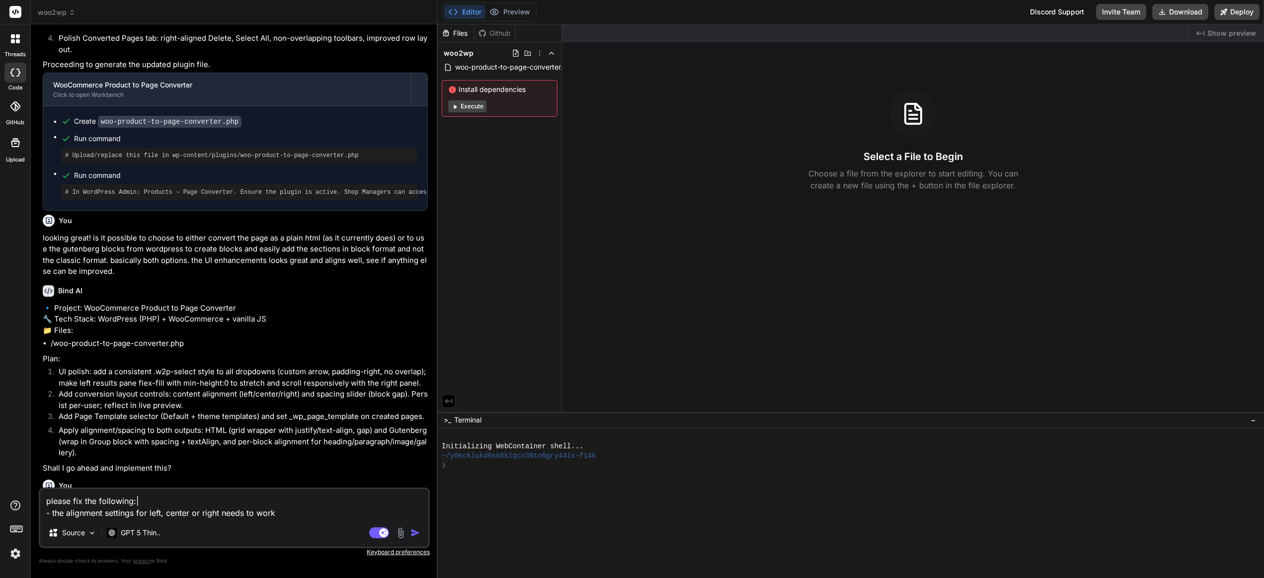
type textarea "please fix the following:| - the alignment settings for left, center or right n…"
type textarea "x"
type textarea "please fix the following:| - the alignment settings for left, center or right n…"
type textarea "x"
type textarea "please fix the following:| - the alignment settings for left, center or right n…"
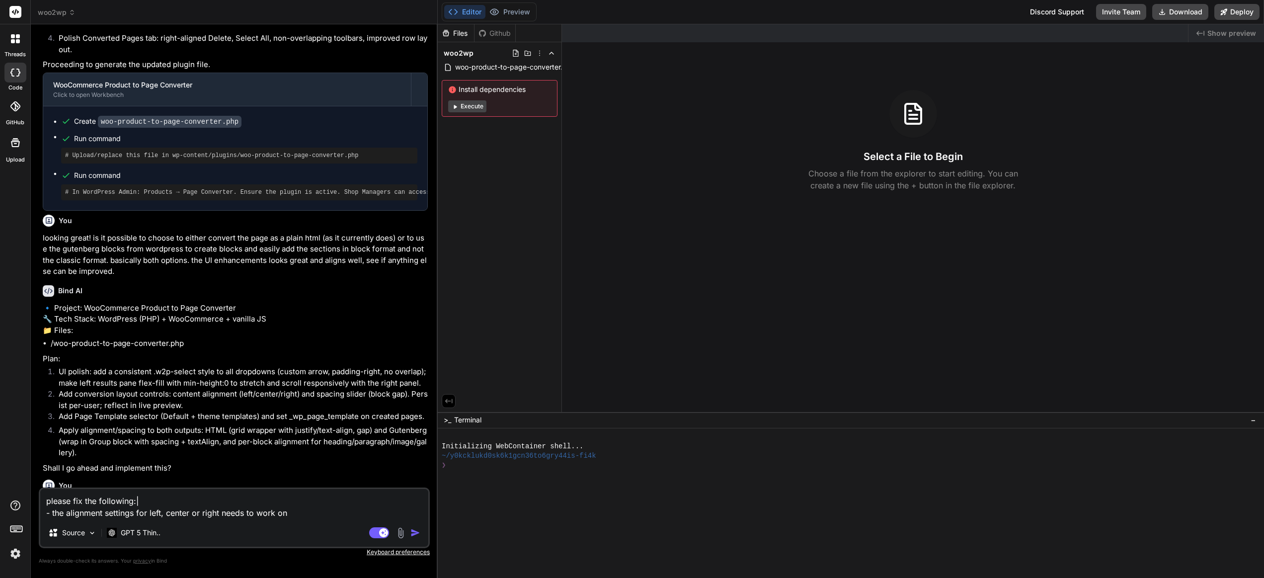
type textarea "x"
type textarea "please fix the following:| - the alignment settings for left, center or right n…"
type textarea "x"
type textarea "please fix the following:| - the alignment settings for left, center or right n…"
type textarea "x"
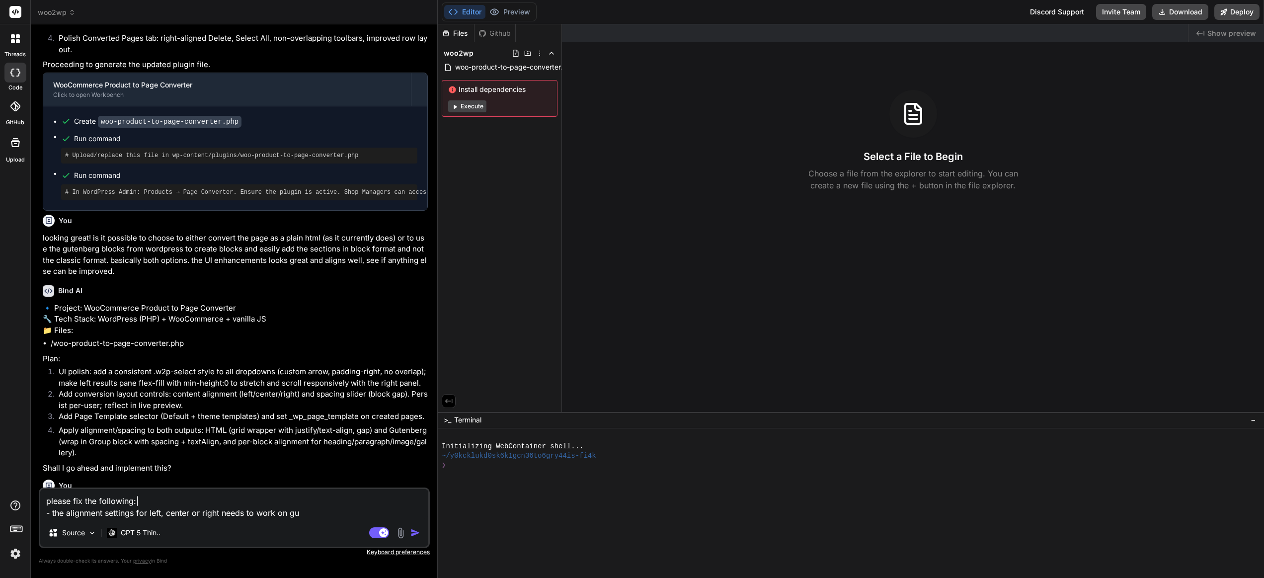
type textarea "please fix the following:| - the alignment settings for left, center or right n…"
type textarea "x"
type textarea "please fix the following:| - the alignment settings for left, center or right n…"
type textarea "x"
type textarea "please fix the following:| - the alignment settings for left, center or right n…"
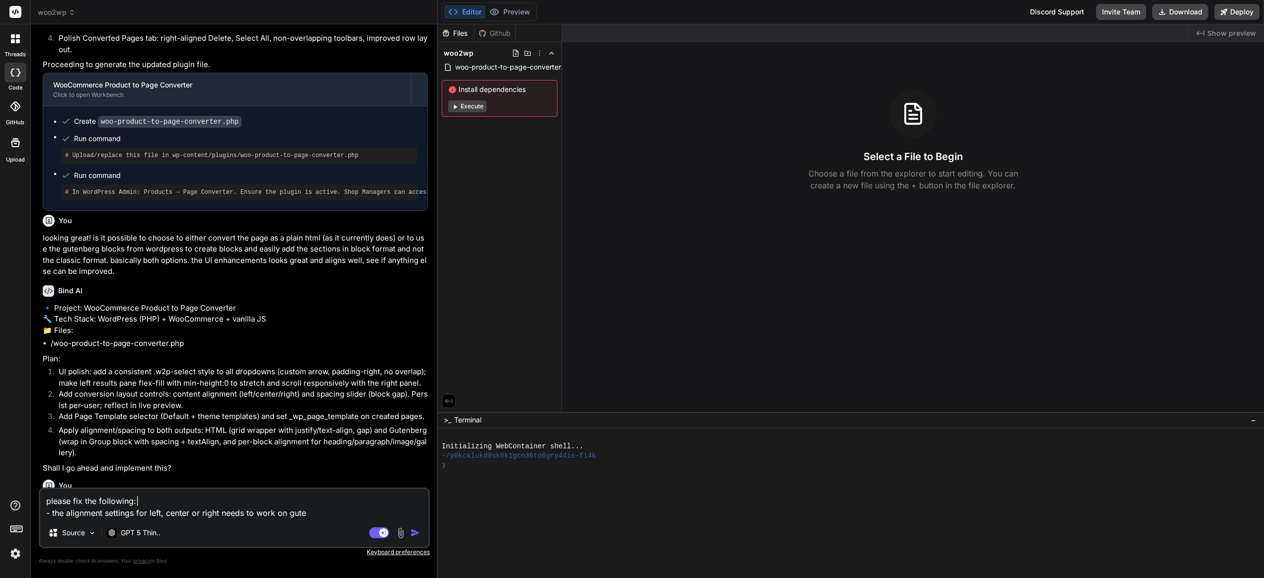
type textarea "x"
type textarea "please fix the following:| - the alignment settings for left, center or right n…"
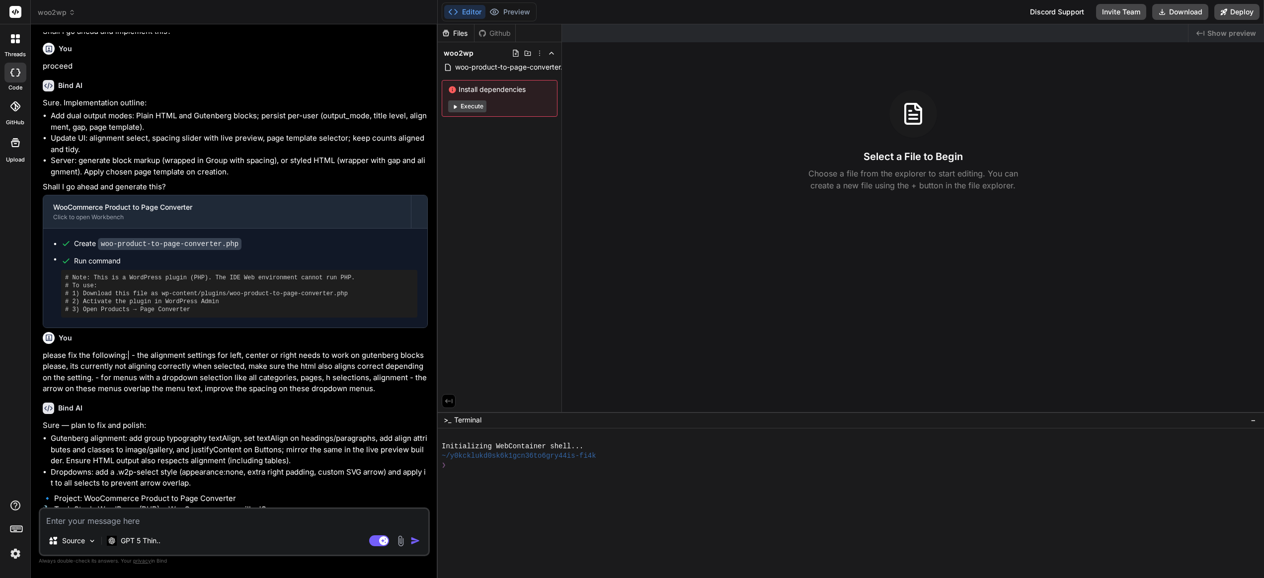
scroll to position [1209, 0]
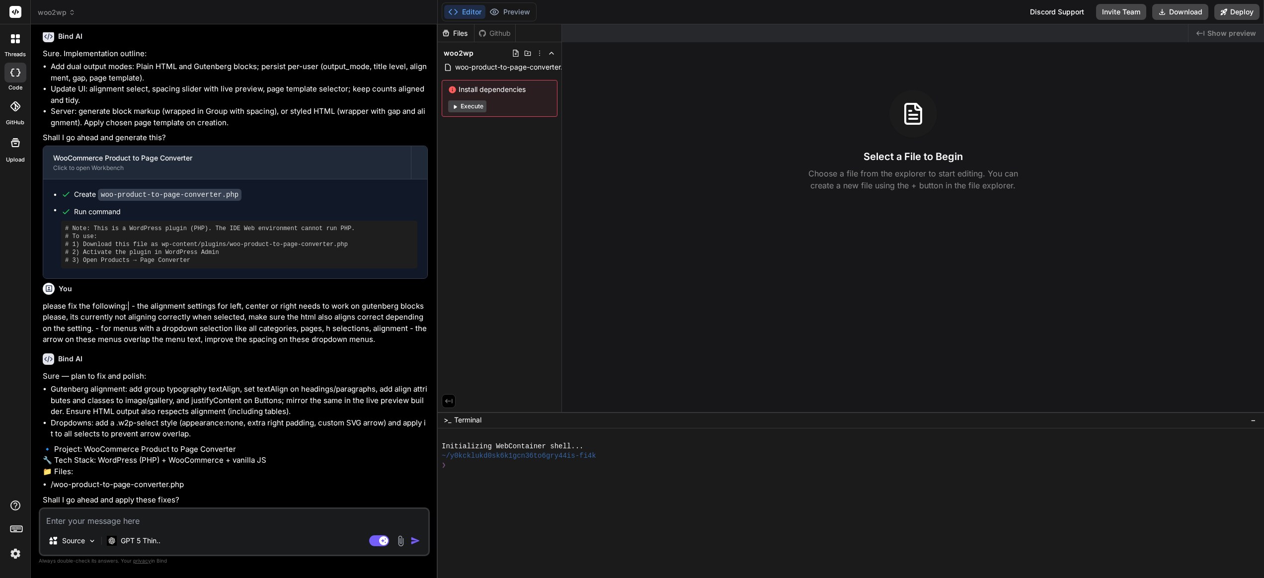
click at [75, 521] on textarea at bounding box center [234, 518] width 388 height 18
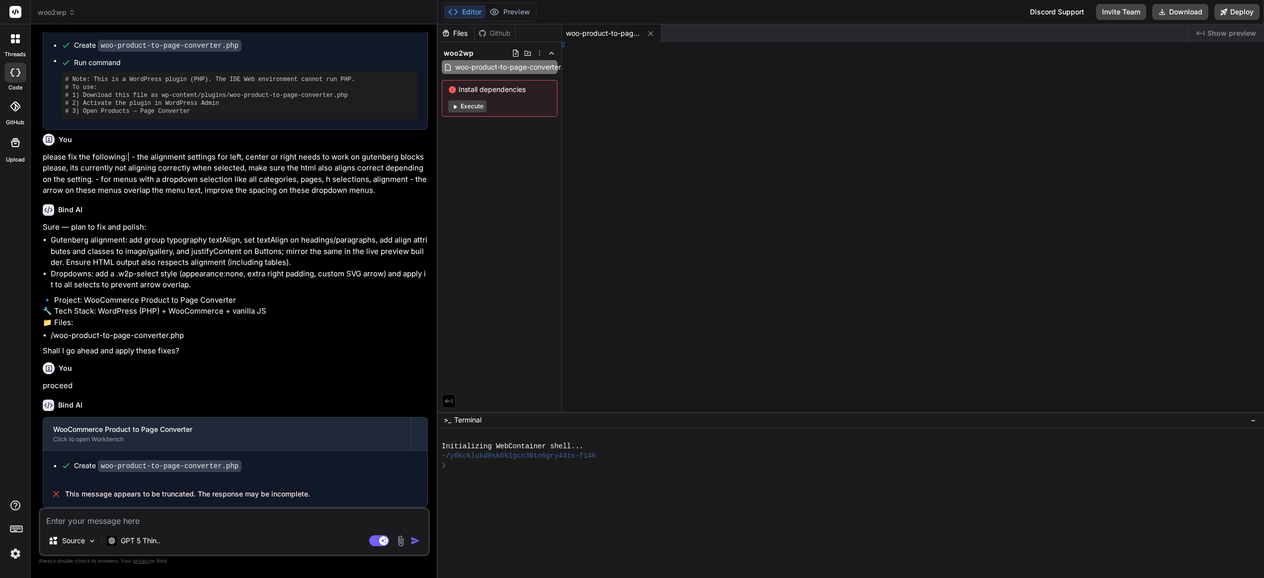
scroll to position [1358, 0]
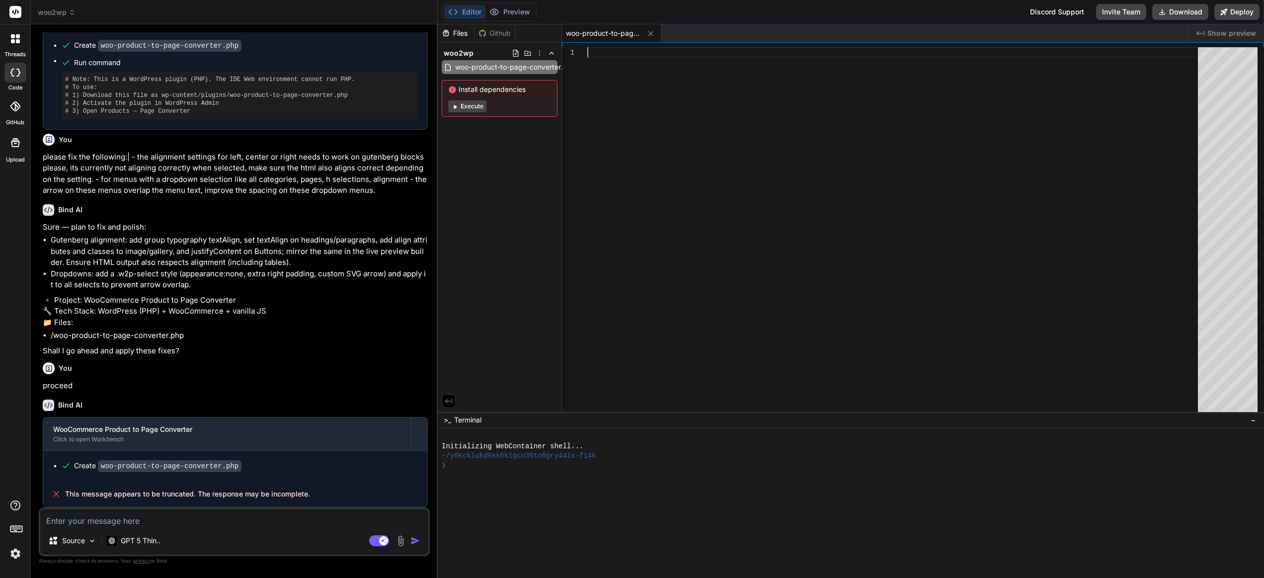
click at [648, 194] on div at bounding box center [895, 231] width 616 height 369
click at [602, 29] on span "woo-product-to-page-converter.php" at bounding box center [603, 33] width 75 height 10
click at [100, 385] on p "proceed" at bounding box center [235, 385] width 385 height 11
click at [106, 525] on textarea at bounding box center [234, 518] width 388 height 18
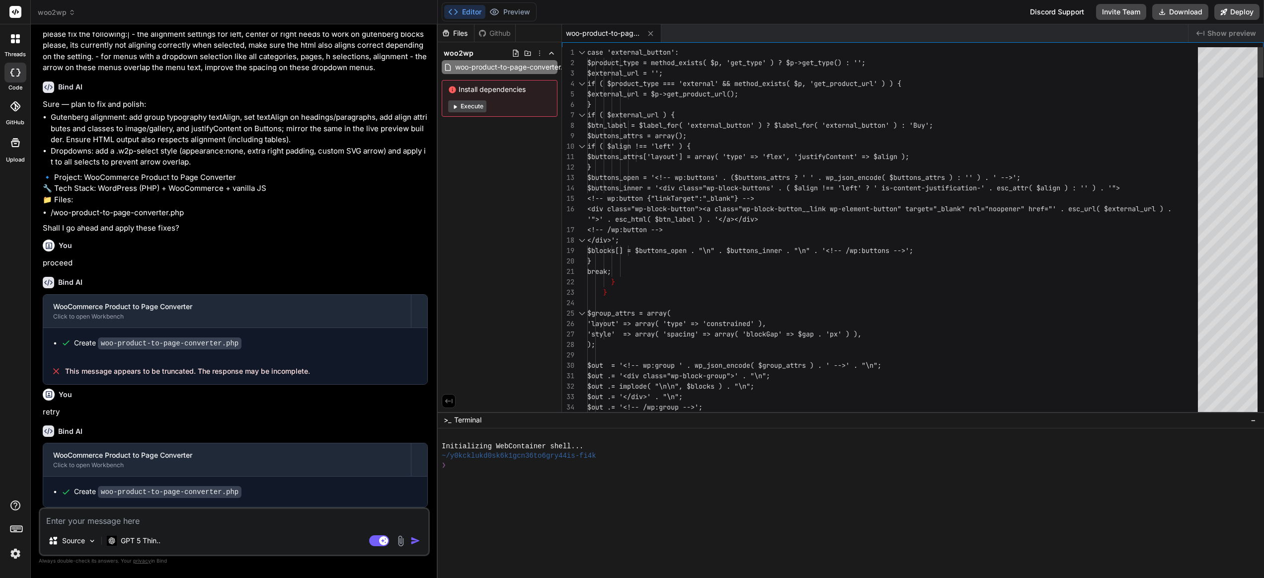
scroll to position [52, 0]
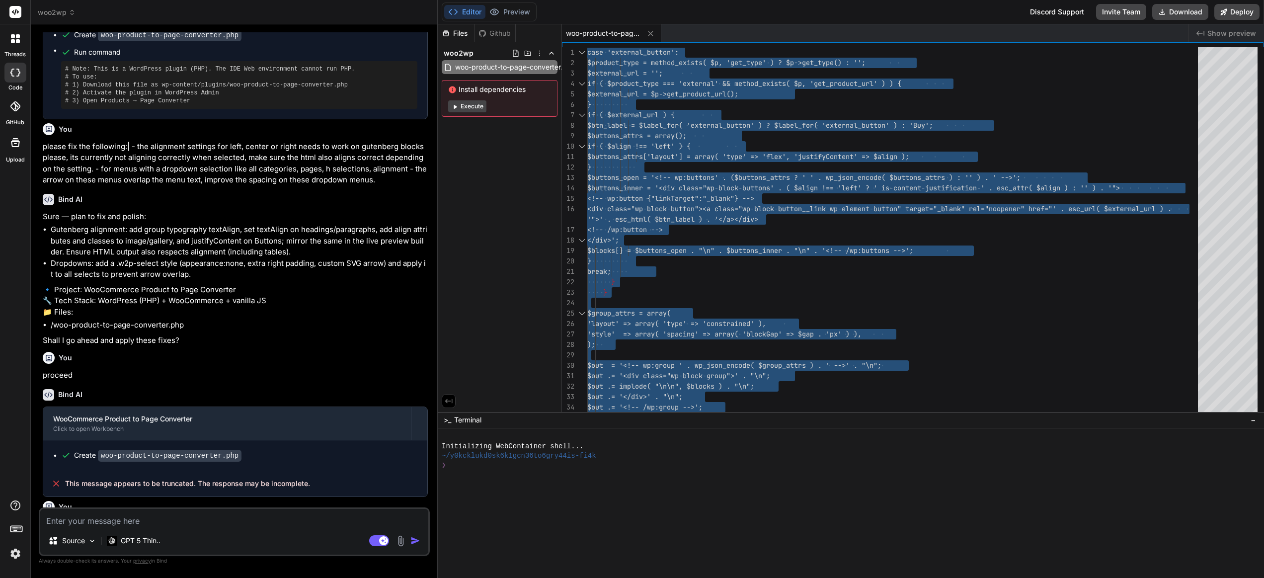
scroll to position [1284, 0]
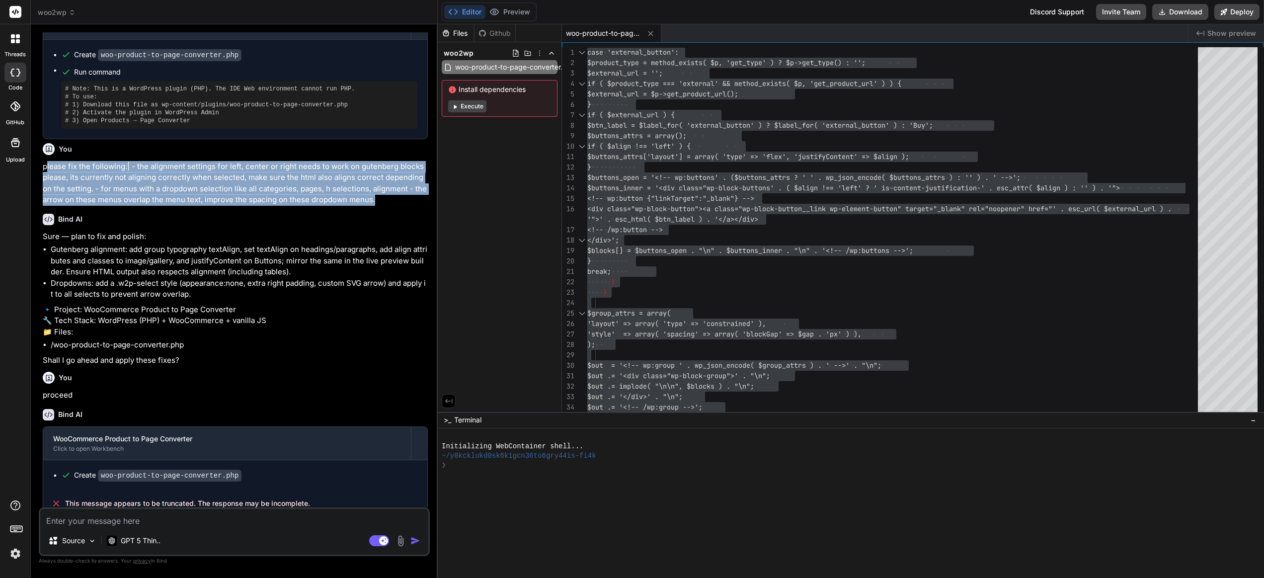
drag, startPoint x: 360, startPoint y: 242, endPoint x: 87, endPoint y: 215, distance: 274.0
click at [45, 206] on p "please fix the following:| - the alignment settings for left, center or right n…" at bounding box center [235, 183] width 385 height 45
copy p "lease fix the following:| - the alignment settings for left, center or right ne…"
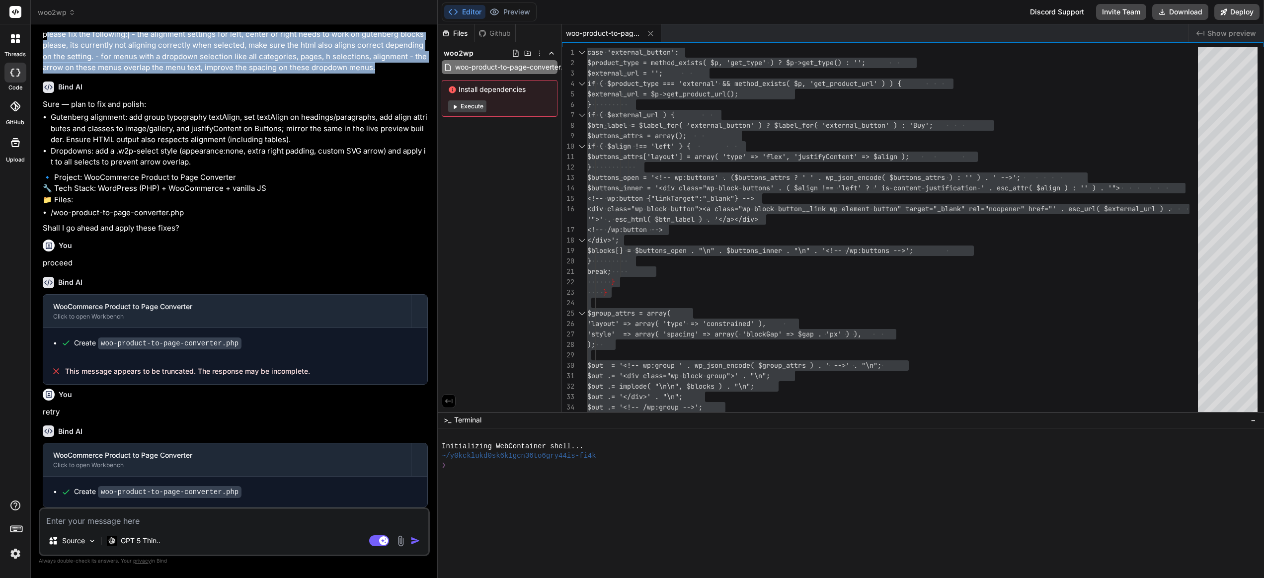
scroll to position [1480, 0]
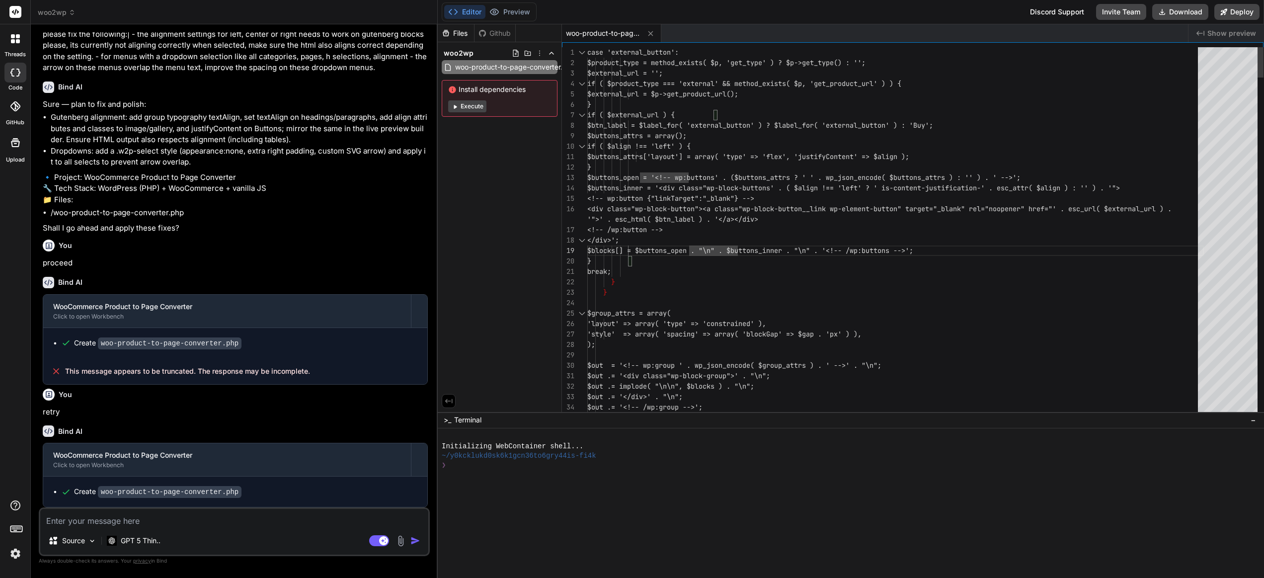
scroll to position [1269, 0]
